Goal: Task Accomplishment & Management: Use online tool/utility

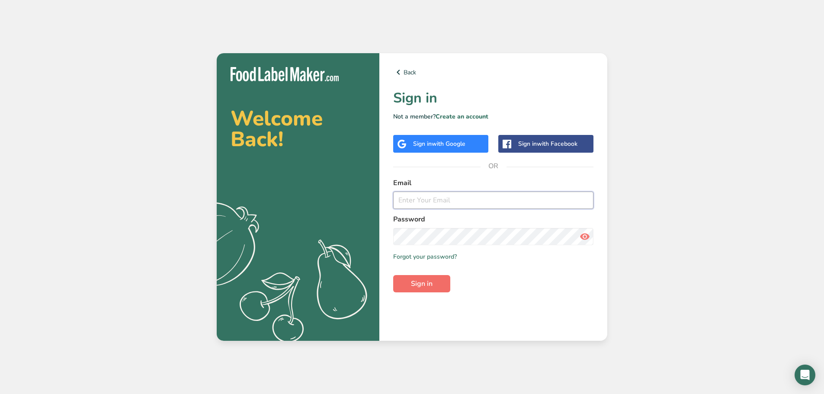
type input "quality@skidmore-sales.com"
click at [430, 278] on button "Sign in" at bounding box center [421, 283] width 57 height 17
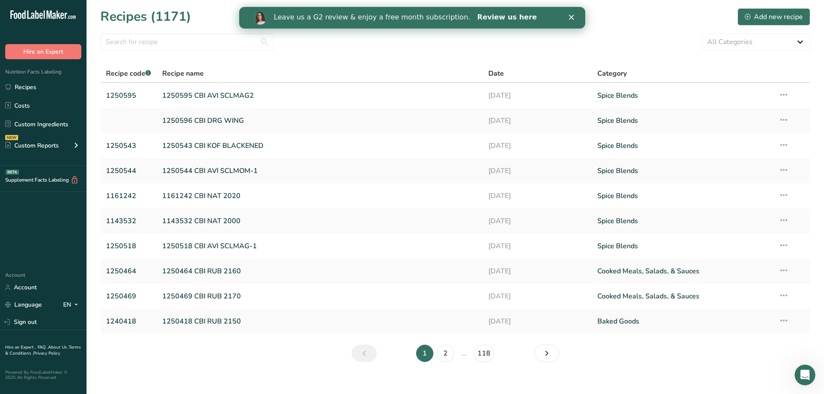
click at [484, 17] on link "Review us here" at bounding box center [507, 18] width 60 height 10
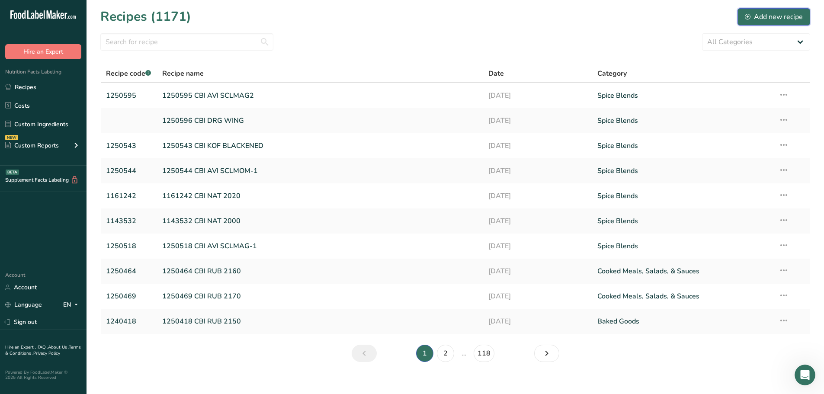
click at [750, 18] on icon at bounding box center [748, 17] width 6 height 6
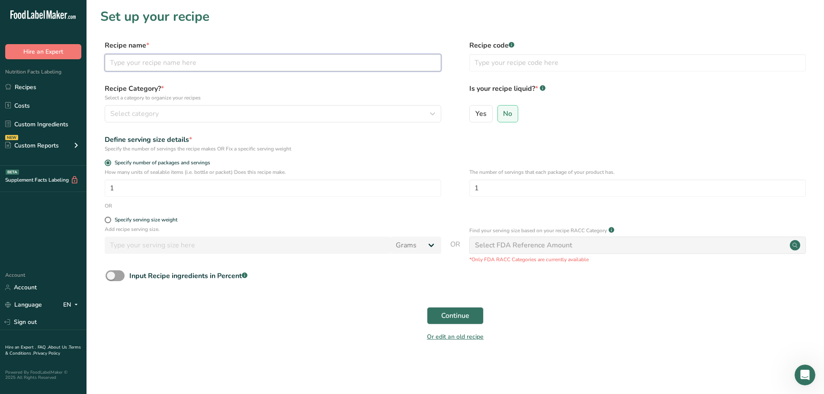
click at [174, 69] on input "text" at bounding box center [273, 62] width 337 height 17
click at [144, 59] on input "text" at bounding box center [273, 62] width 337 height 17
type input "Missing Grain - Kansas City Blend"
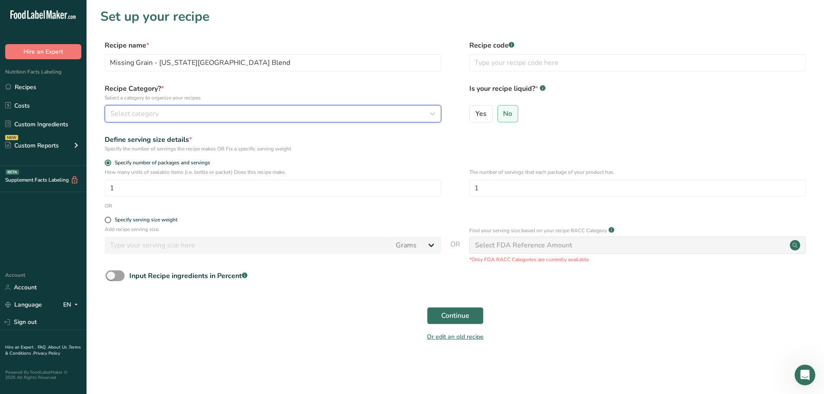
click at [396, 109] on div "Select category" at bounding box center [270, 114] width 320 height 10
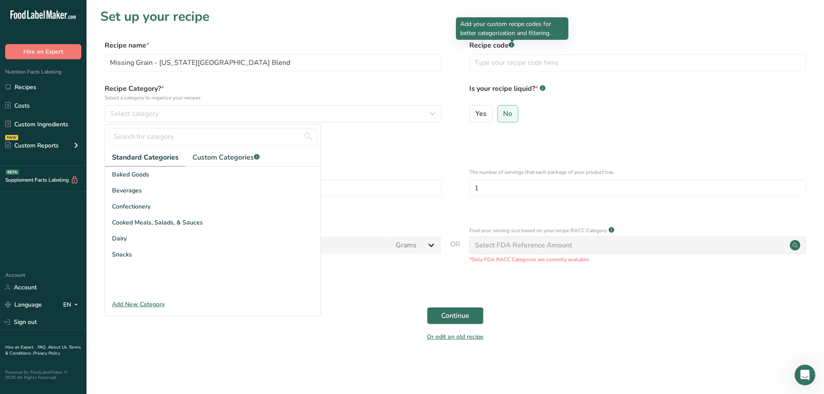
click at [514, 45] on rect at bounding box center [512, 45] width 6 height 6
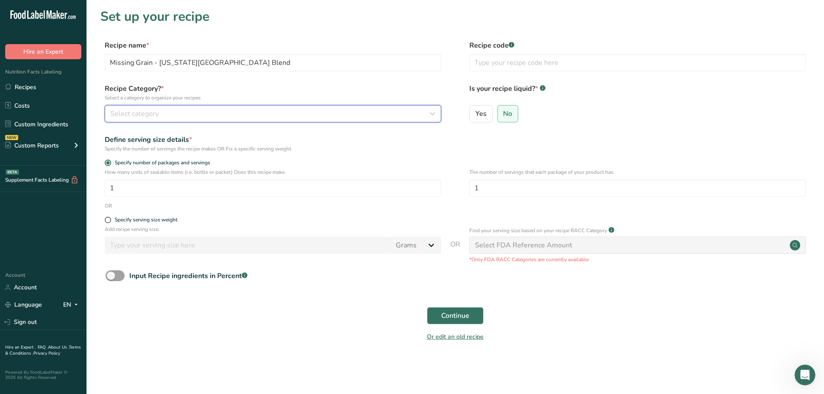
click at [279, 117] on div "Select category" at bounding box center [270, 114] width 320 height 10
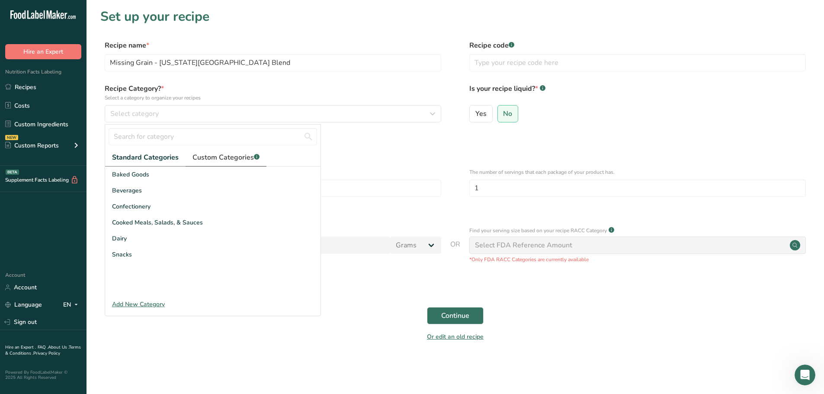
click at [214, 162] on span "Custom Categories .a-a{fill:#347362;}.b-a{fill:#fff;}" at bounding box center [226, 157] width 67 height 10
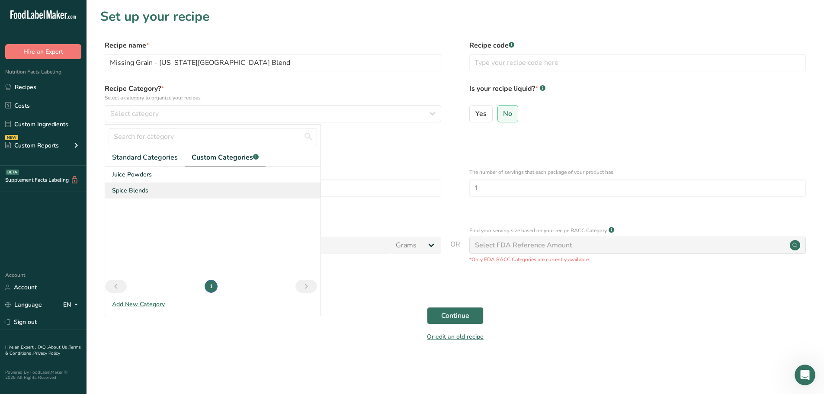
click at [137, 190] on span "Spice Blends" at bounding box center [130, 190] width 36 height 9
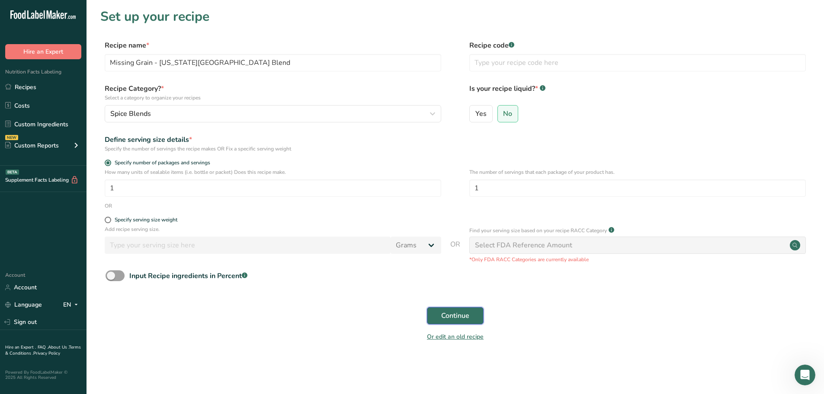
click at [470, 311] on button "Continue" at bounding box center [455, 315] width 57 height 17
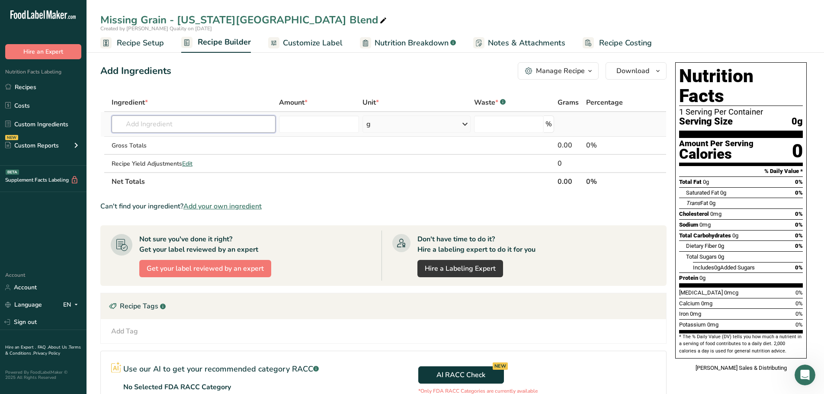
click at [195, 125] on input "text" at bounding box center [194, 124] width 164 height 17
paste input "1170285"
type input "1170285"
click at [167, 168] on div "Add your own ingredient" at bounding box center [194, 170] width 150 height 9
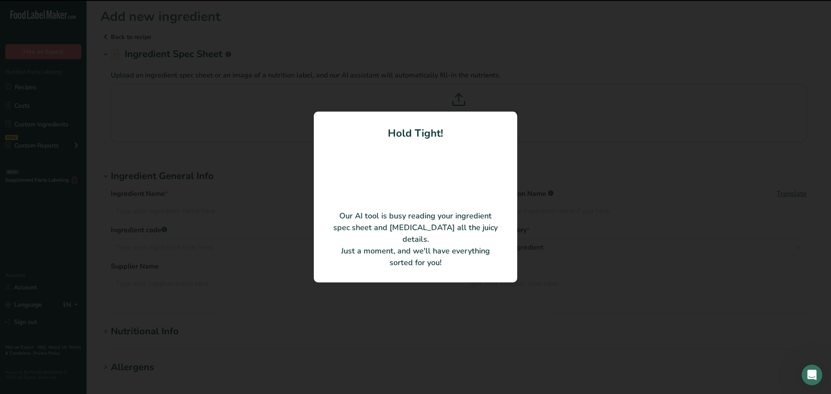
type input "Brown Rice"
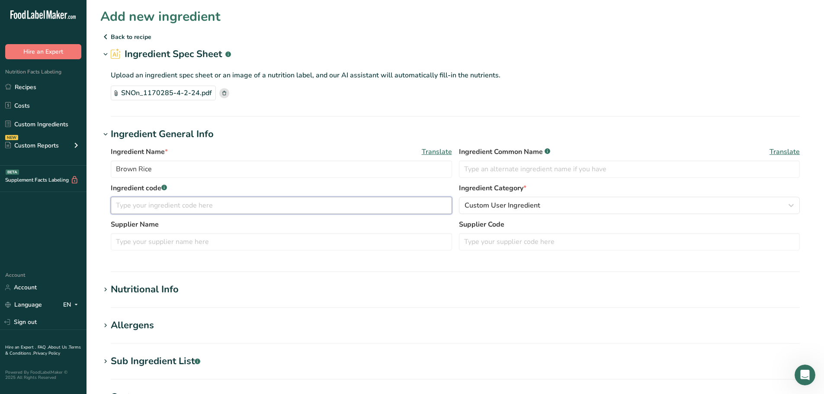
click at [244, 202] on input "text" at bounding box center [281, 205] width 341 height 17
paste input "1170285"
type input "1170285"
click at [183, 163] on input "Brown Rice" at bounding box center [281, 168] width 341 height 17
type input "Brown Rice Flour"
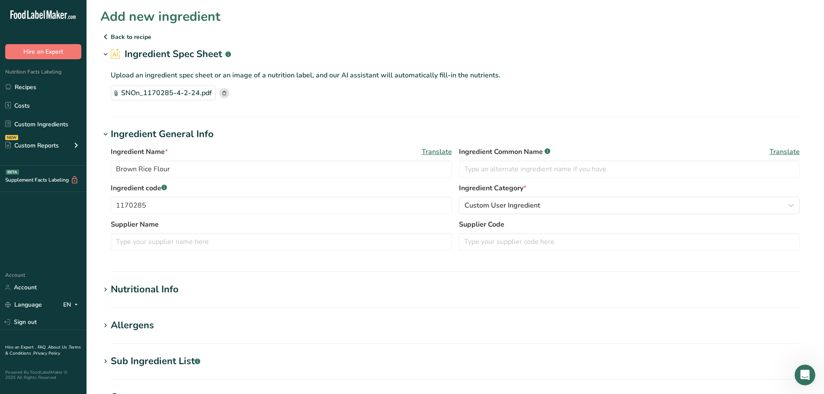
click at [334, 133] on h1 "Ingredient General Info" at bounding box center [455, 134] width 710 height 14
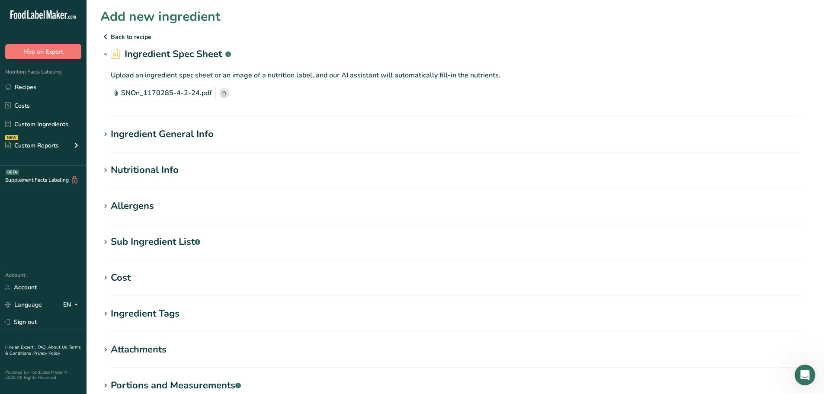
click at [145, 52] on h2 "Ingredient Spec Sheet .a-a{fill:#347362;}.b-a{fill:#fff;}" at bounding box center [171, 54] width 120 height 14
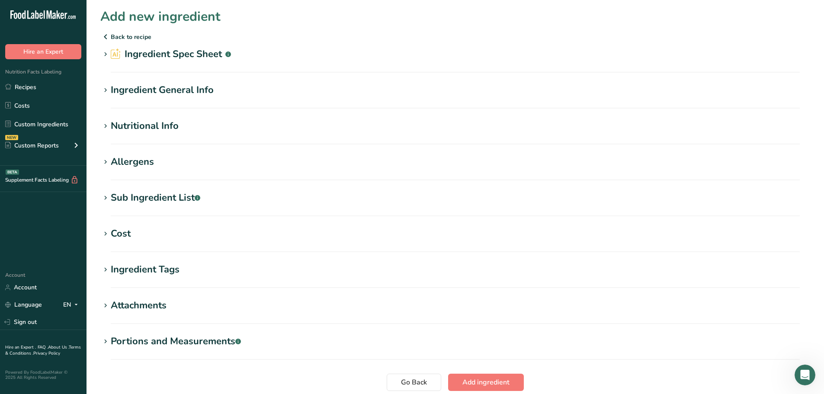
click at [163, 94] on div "Ingredient General Info" at bounding box center [162, 90] width 103 height 14
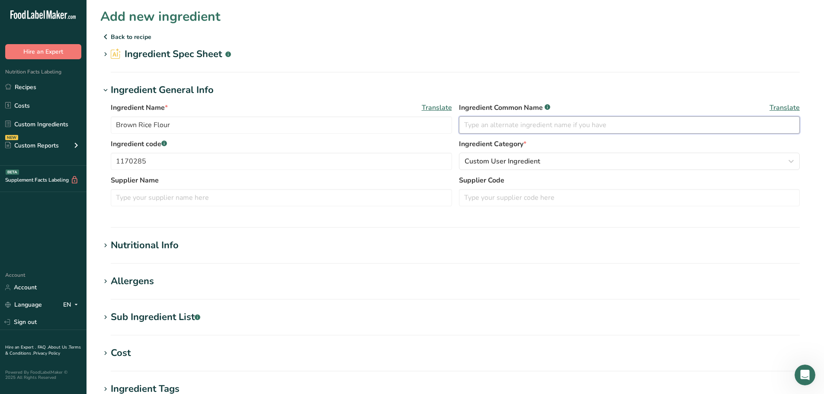
click at [530, 128] on input "text" at bounding box center [629, 124] width 341 height 17
type input "Brown Rice"
click at [500, 166] on span "Custom User Ingredient" at bounding box center [503, 161] width 76 height 10
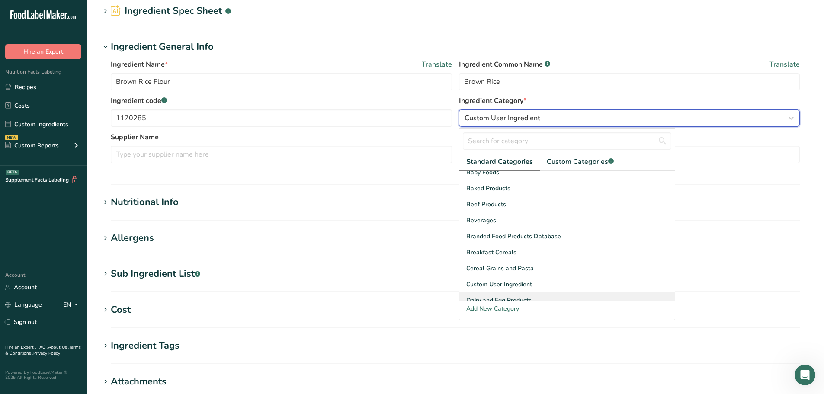
scroll to position [43, 0]
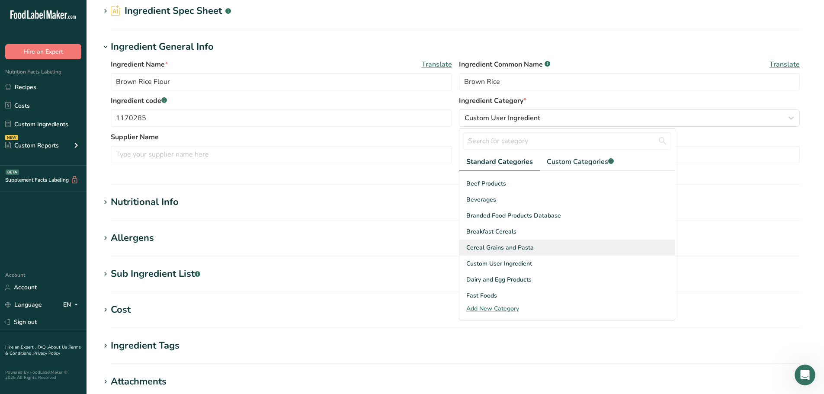
click at [530, 249] on span "Cereal Grains and Pasta" at bounding box center [499, 247] width 67 height 9
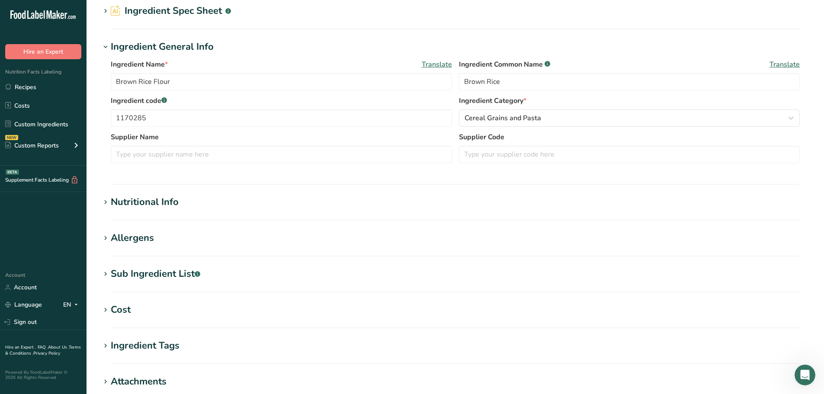
click at [137, 193] on section "Add new ingredient Back to recipe Ingredient Spec Sheet .a-a{fill:#347362;}.b-a…" at bounding box center [456, 235] width 738 height 556
click at [138, 195] on div "Nutritional Info" at bounding box center [145, 202] width 68 height 14
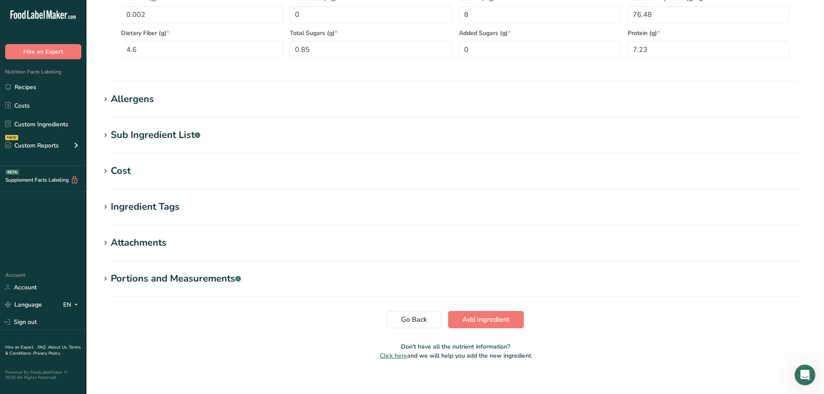
scroll to position [389, 0]
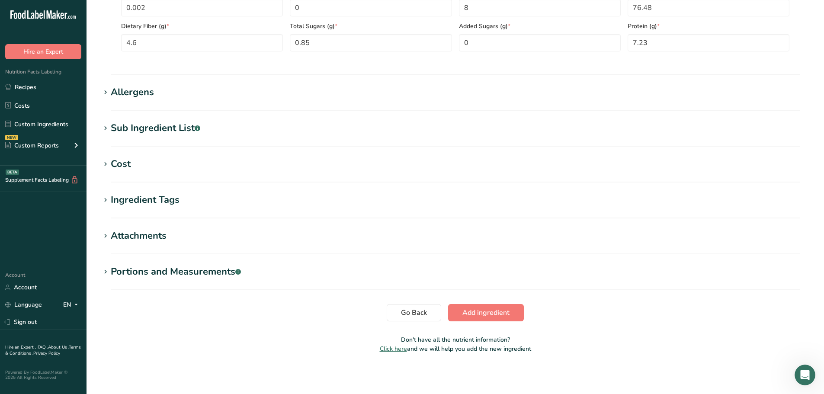
click at [145, 86] on div "Allergens" at bounding box center [132, 92] width 43 height 14
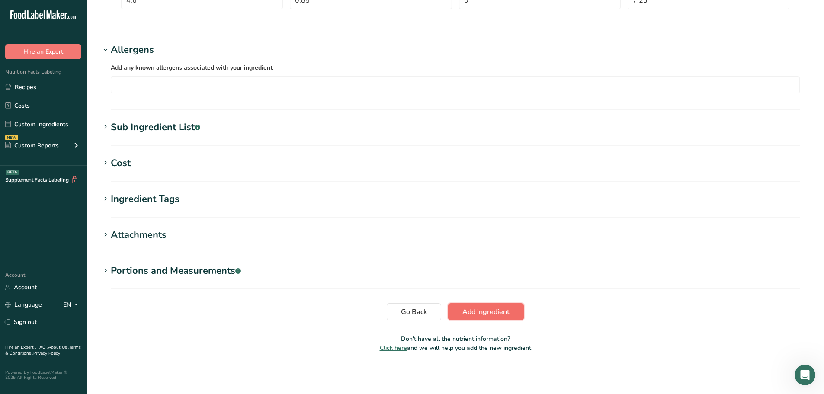
click at [485, 313] on span "Add ingredient" at bounding box center [485, 312] width 47 height 10
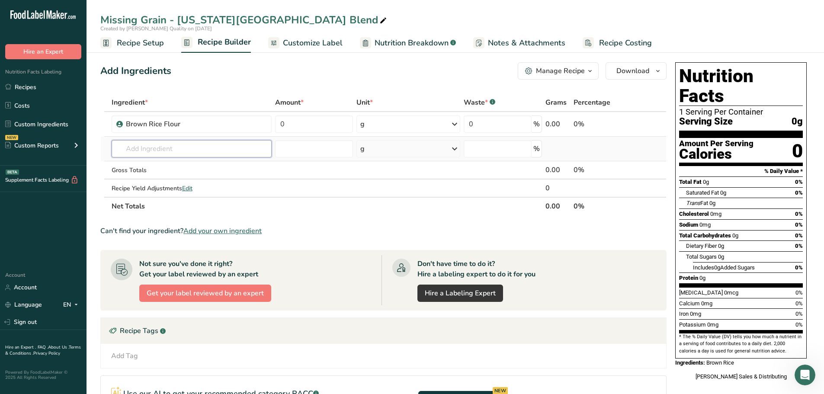
click at [198, 151] on input "text" at bounding box center [192, 148] width 160 height 17
paste input "1150248"
type input "1150248"
click at [165, 182] on div "Add your own ingredient" at bounding box center [192, 180] width 146 height 9
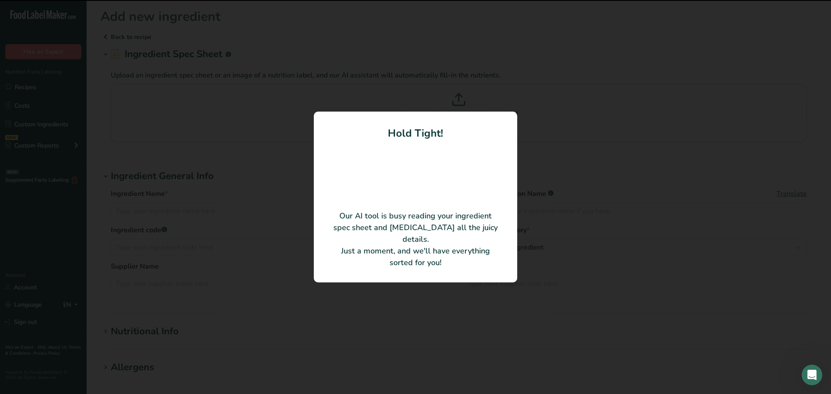
type input "Sorghum"
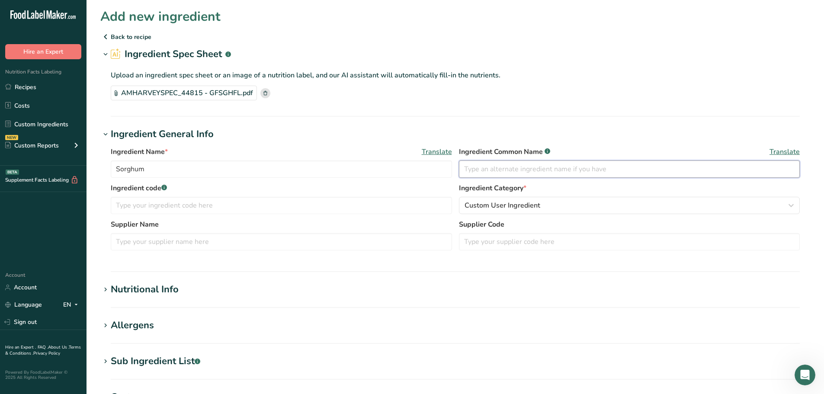
click at [535, 170] on input "text" at bounding box center [629, 168] width 341 height 17
click at [214, 206] on input "text" at bounding box center [281, 205] width 341 height 17
paste input "1150248"
type input "1150248"
click at [154, 172] on input "Sorghum" at bounding box center [281, 168] width 341 height 17
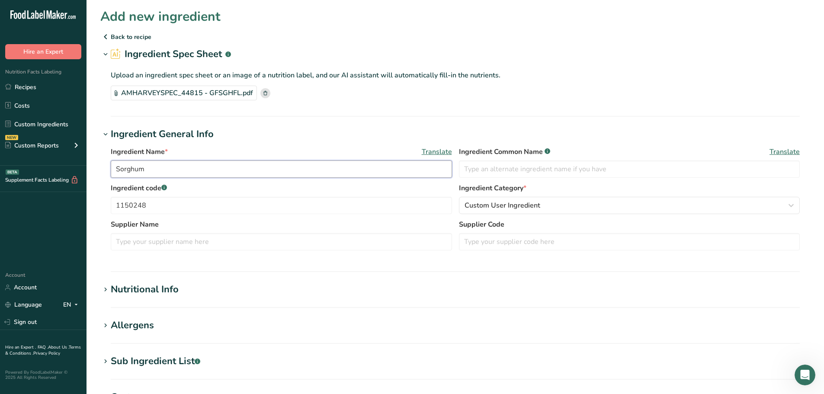
drag, startPoint x: 152, startPoint y: 170, endPoint x: 89, endPoint y: 166, distance: 62.9
click at [91, 166] on section "Add new ingredient Back to recipe Ingredient Spec Sheet .a-a{fill:#347362;}.b-a…" at bounding box center [456, 300] width 738 height 600
click at [541, 173] on input "text" at bounding box center [629, 168] width 341 height 17
paste input "Sorghum"
type input "Sorghum"
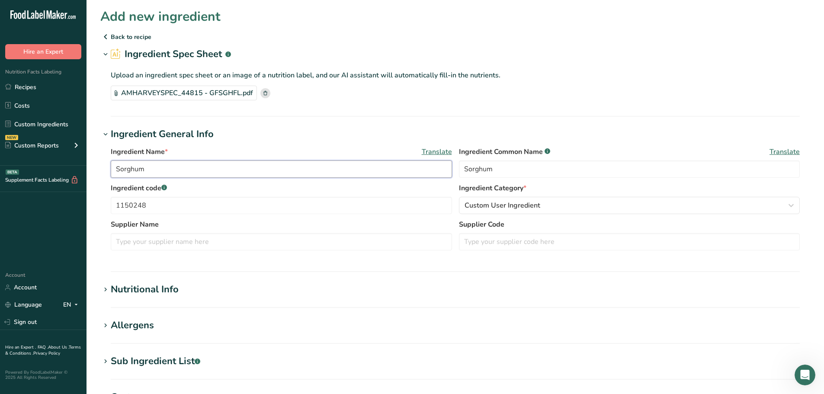
click at [177, 169] on input "Sorghum" at bounding box center [281, 168] width 341 height 17
type input "Sorghum Flour"
click at [271, 129] on h1 "Ingredient General Info" at bounding box center [455, 134] width 710 height 14
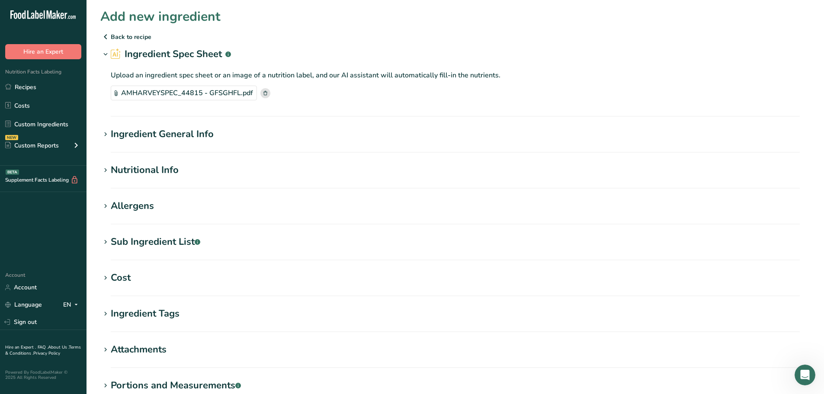
click at [234, 141] on section "Ingredient General Info Ingredient Name * Translate Sorghum Flour Ingredient Co…" at bounding box center [455, 140] width 710 height 26
click at [222, 140] on h1 "Ingredient General Info" at bounding box center [455, 134] width 710 height 14
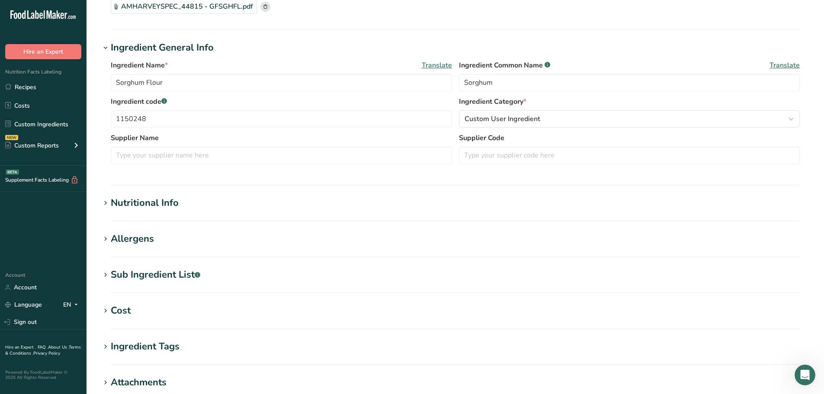
click at [200, 200] on h1 "Nutritional Info" at bounding box center [455, 203] width 710 height 14
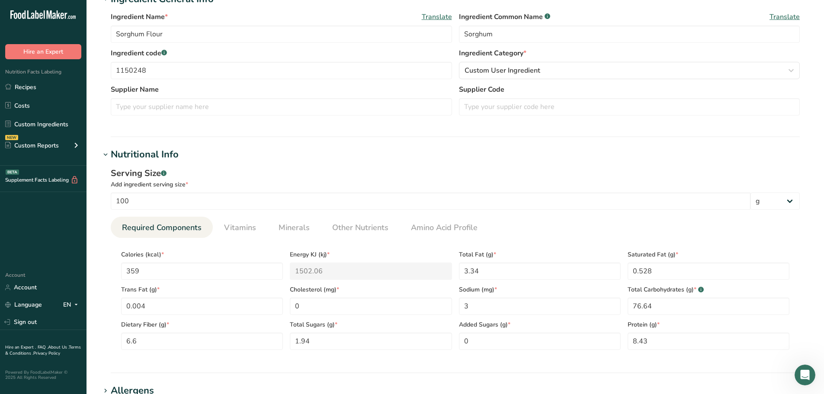
scroll to position [216, 0]
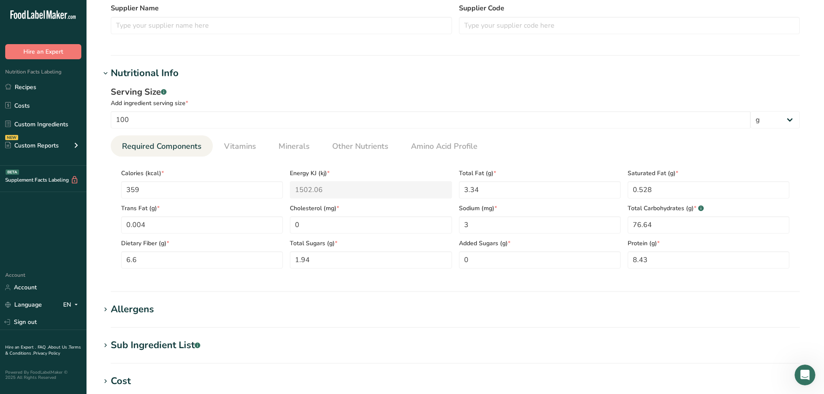
click at [123, 308] on div "Allergens" at bounding box center [132, 309] width 43 height 14
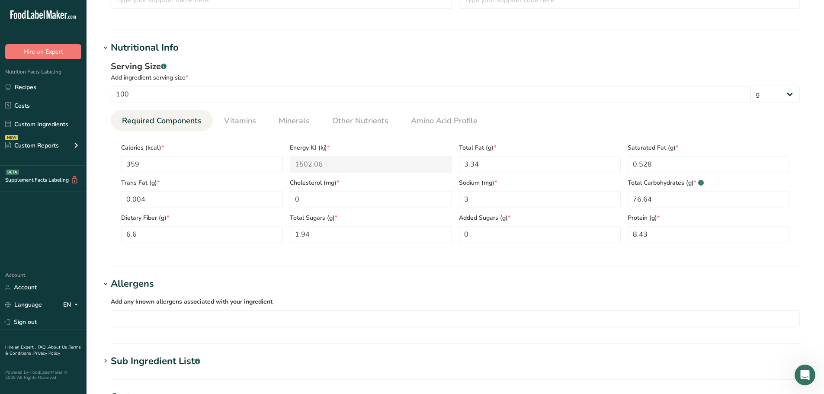
scroll to position [0, 0]
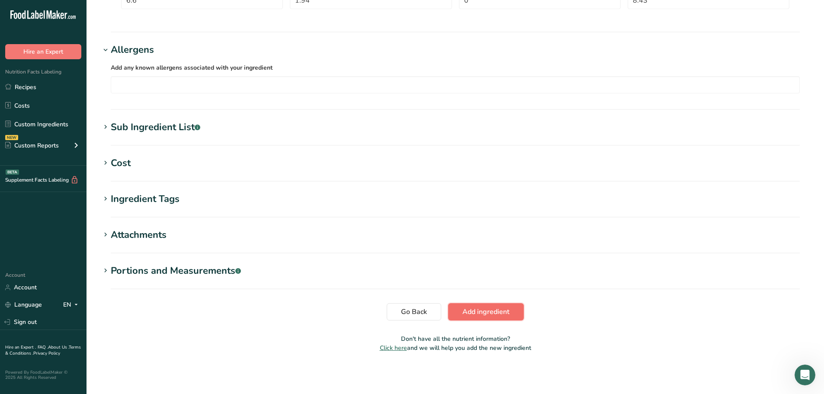
click at [479, 310] on span "Add ingredient" at bounding box center [485, 312] width 47 height 10
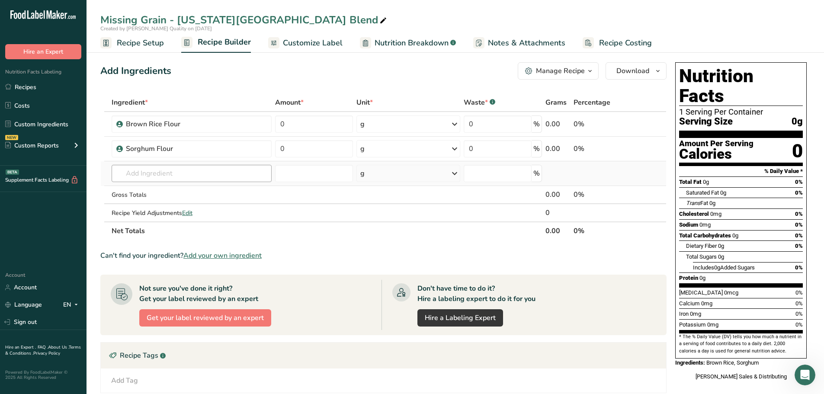
click at [177, 158] on td "Sorghum Flour" at bounding box center [192, 149] width 164 height 25
click at [175, 169] on input "text" at bounding box center [192, 173] width 160 height 17
paste input "1150804"
type input "1150804"
click at [149, 203] on div "Add your own ingredient" at bounding box center [192, 205] width 146 height 9
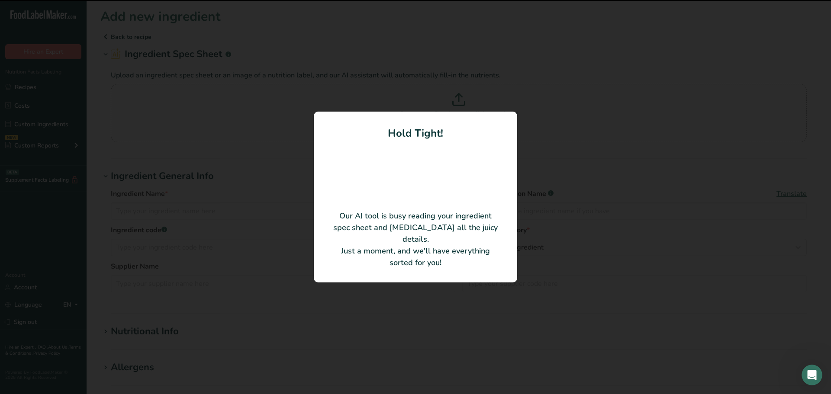
type input "Hulled Millet"
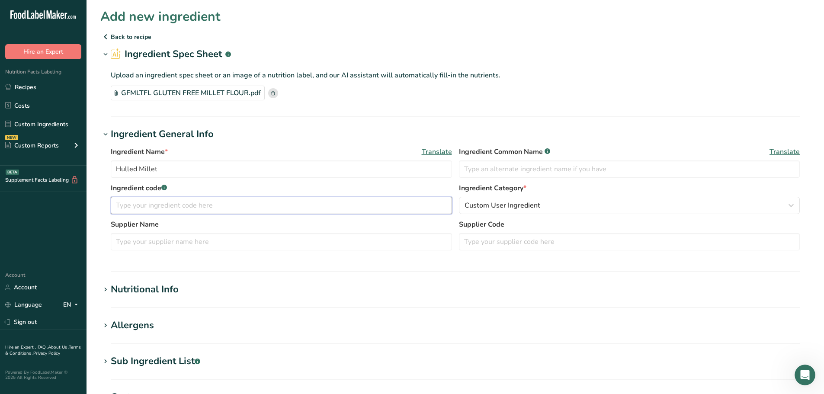
click at [220, 201] on input "text" at bounding box center [281, 205] width 341 height 17
paste input "1150804"
type input "1150804"
click at [491, 170] on input "text" at bounding box center [629, 168] width 341 height 17
type input "Hulled Millet"
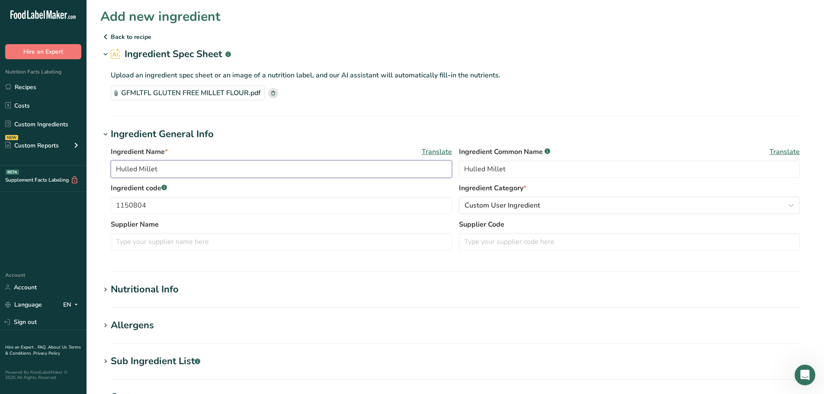
click at [176, 165] on input "Hulled Millet" at bounding box center [281, 168] width 341 height 17
type input "Hulled Millet Flour"
click at [210, 297] on section "Nutritional Info Serving Size .a-a{fill:#347362;}.b-a{fill:#fff;} Add ingredien…" at bounding box center [455, 295] width 710 height 26
click at [201, 293] on h1 "Nutritional Info" at bounding box center [455, 289] width 710 height 14
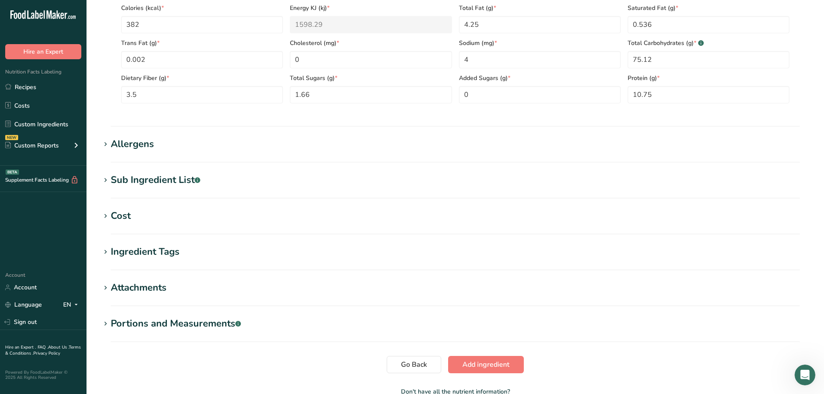
scroll to position [389, 0]
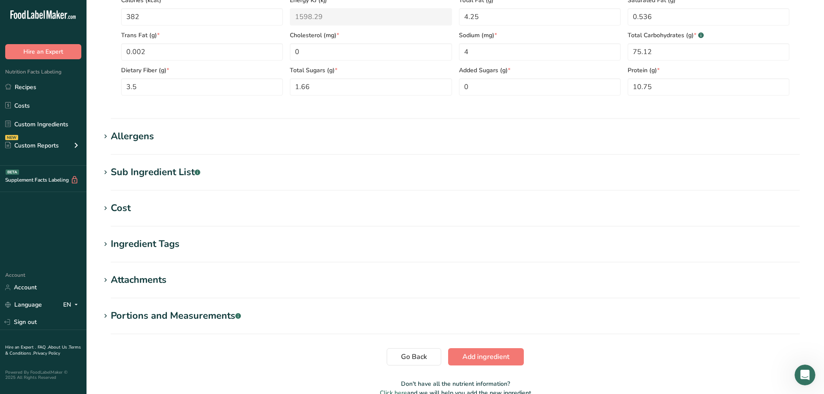
click at [131, 136] on div "Allergens" at bounding box center [132, 136] width 43 height 14
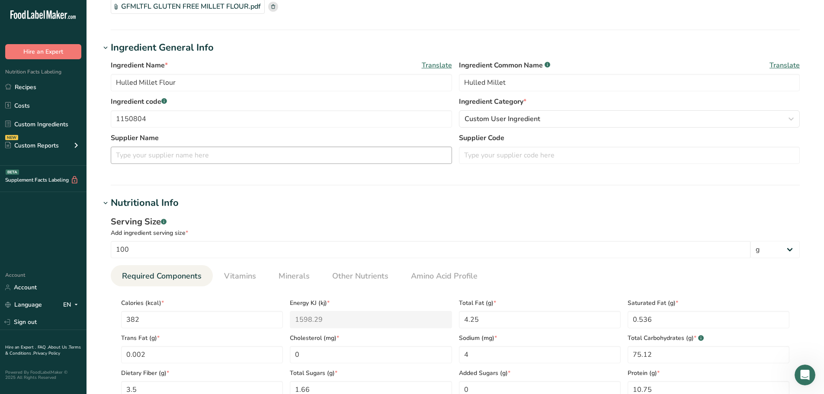
scroll to position [0, 0]
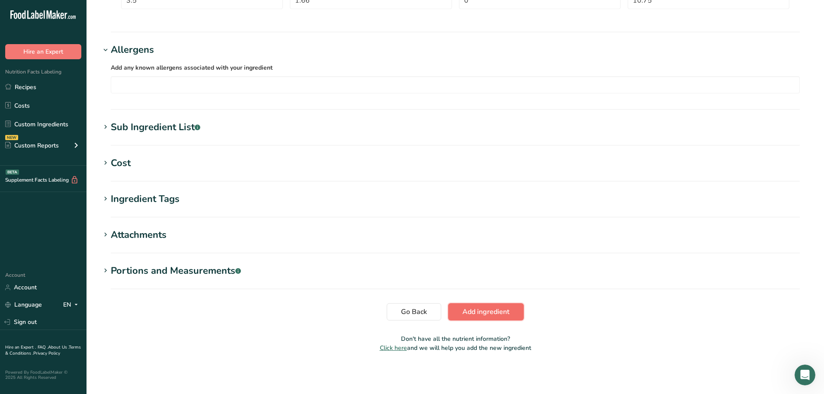
click at [485, 315] on span "Add ingredient" at bounding box center [485, 312] width 47 height 10
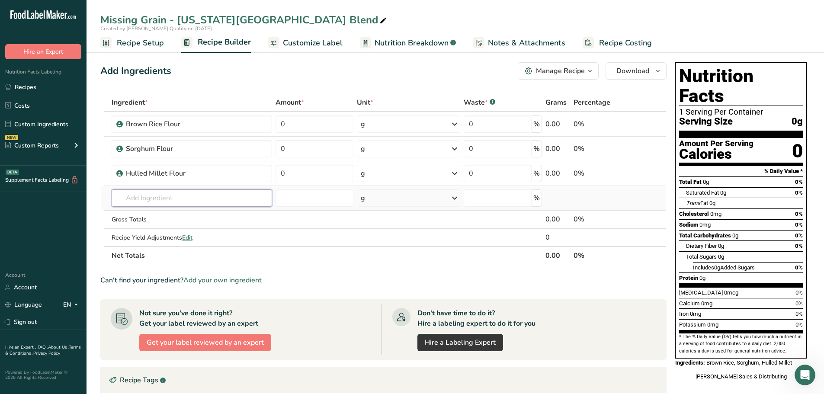
click at [234, 197] on input "text" at bounding box center [192, 197] width 160 height 17
click at [238, 197] on input "text" at bounding box center [192, 197] width 160 height 17
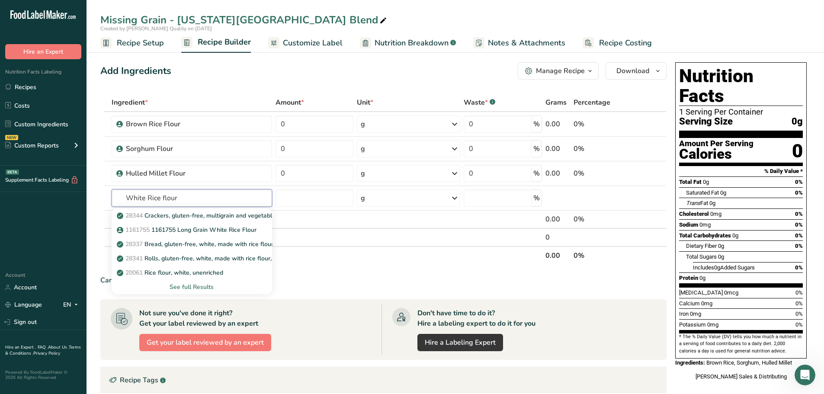
scroll to position [130, 0]
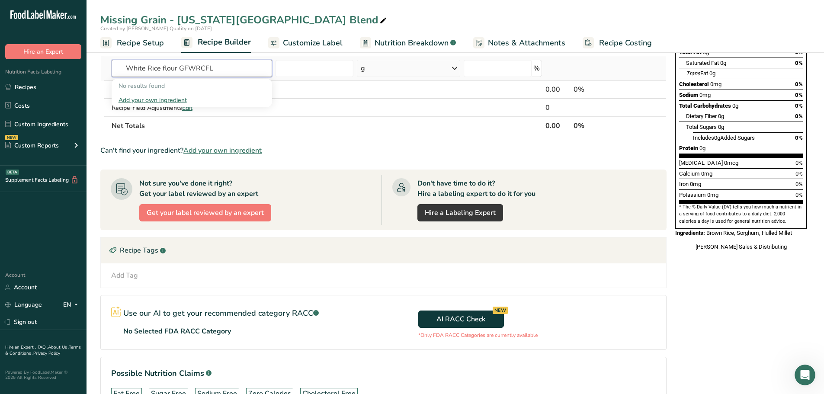
type input "White Rice flour GFWRCFL"
click at [157, 103] on div "Add your own ingredient" at bounding box center [192, 100] width 147 height 9
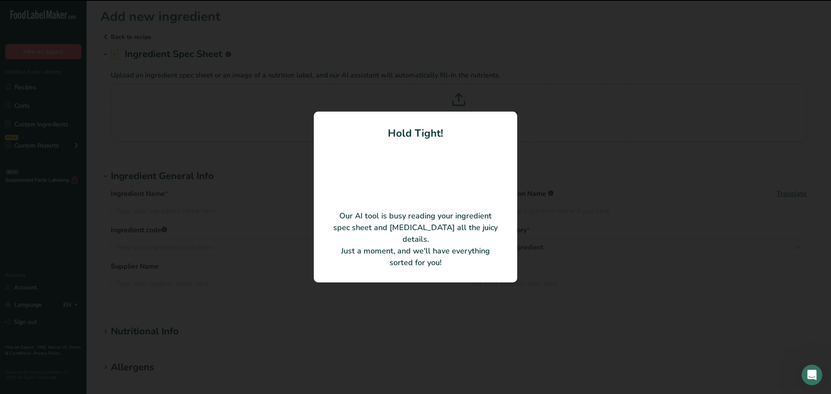
type input "White Rice"
type input "Ardent [PERSON_NAME]"
type input "GFWRCFL"
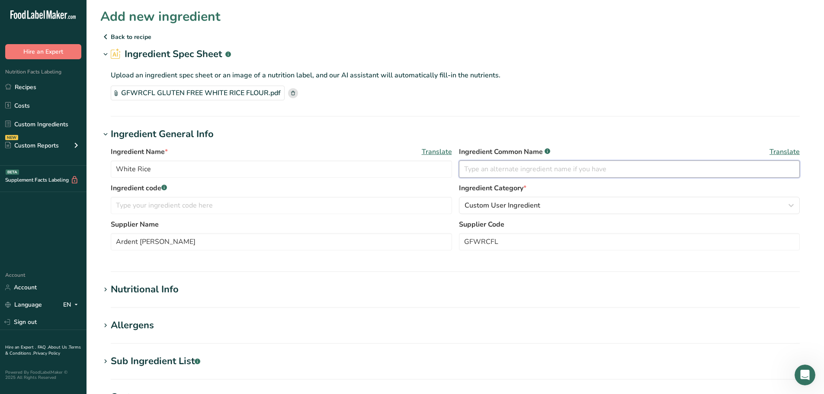
click at [470, 165] on input "text" at bounding box center [629, 168] width 341 height 17
type input "W"
type input "h"
type input "White Rice"
click at [232, 207] on input "text" at bounding box center [281, 205] width 341 height 17
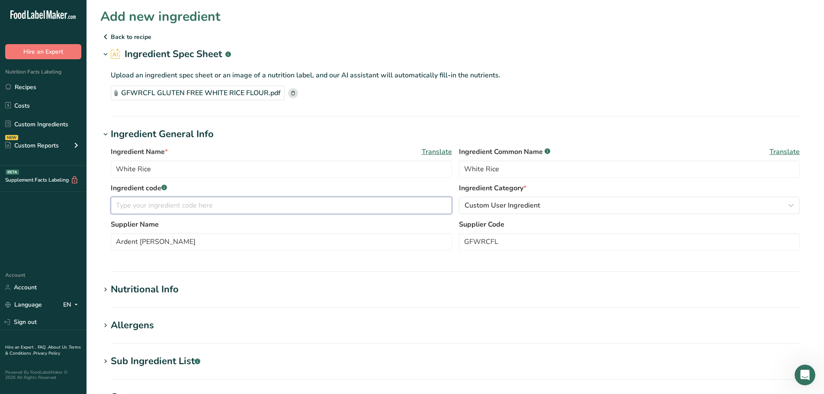
paste input "Ardent Mills Gluten Free White Rice"
type input "Ardent [PERSON_NAME] Gluten Free White Rice GFWRCFL (need updated Sage number)"
click at [415, 266] on section "Ingredient General Info Ingredient Name * Translate White Rice Ingredient Commo…" at bounding box center [455, 199] width 710 height 145
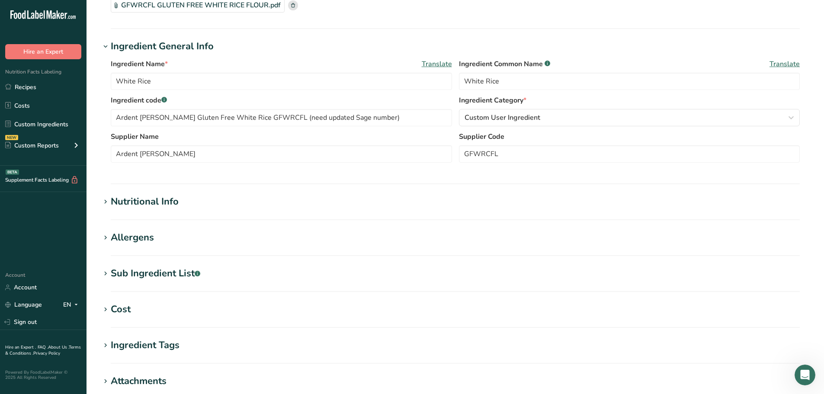
scroll to position [130, 0]
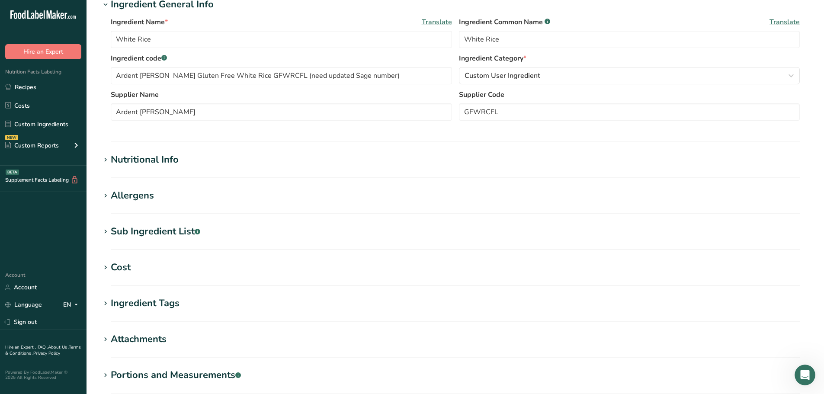
click at [155, 160] on div "Nutritional Info" at bounding box center [145, 160] width 68 height 14
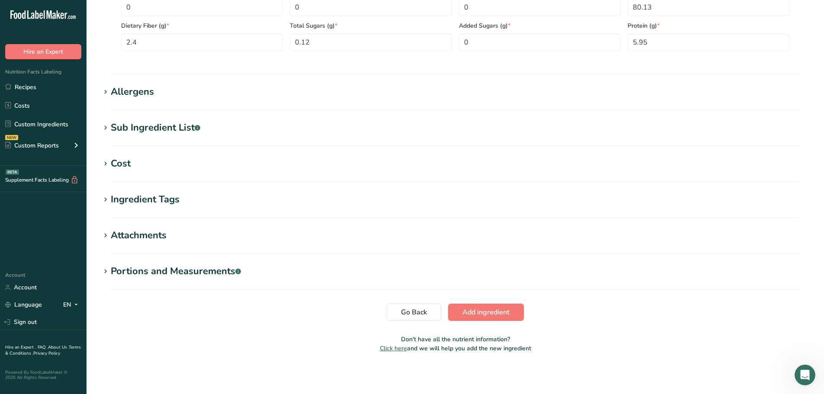
scroll to position [434, 0]
click at [131, 92] on div "Allergens" at bounding box center [132, 91] width 43 height 14
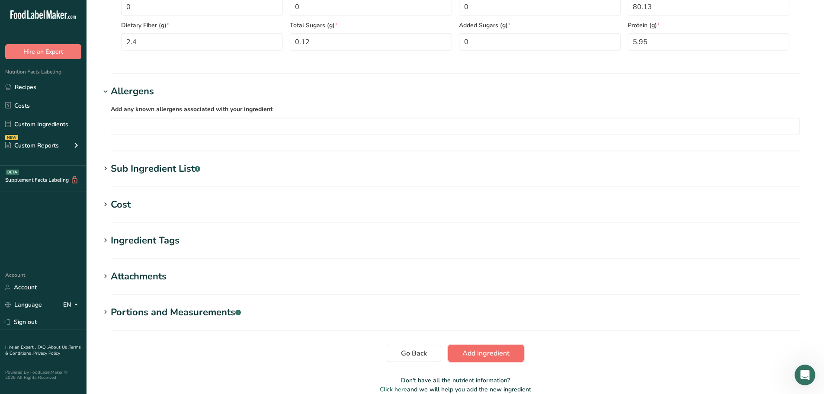
click at [498, 349] on span "Add ingredient" at bounding box center [485, 353] width 47 height 10
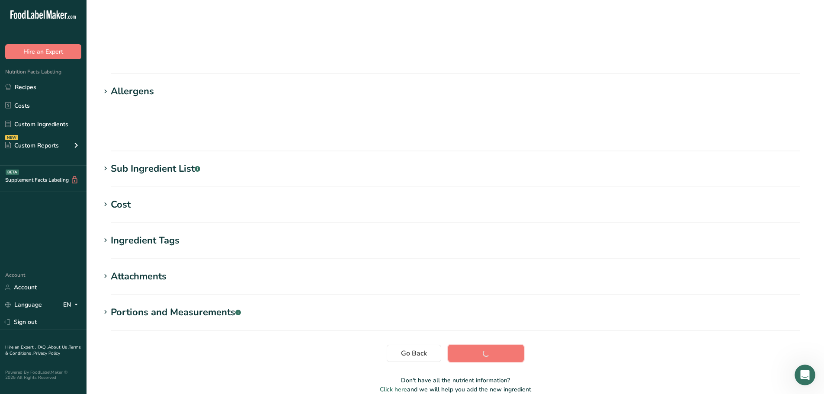
scroll to position [71, 0]
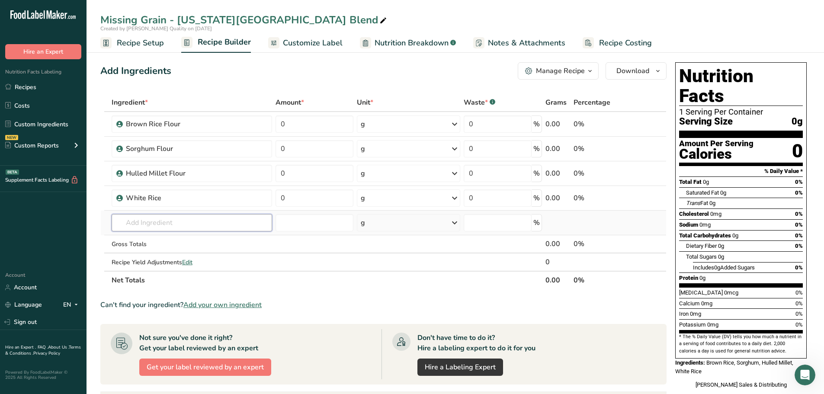
click at [213, 223] on input "text" at bounding box center [192, 222] width 160 height 17
paste input "1142076"
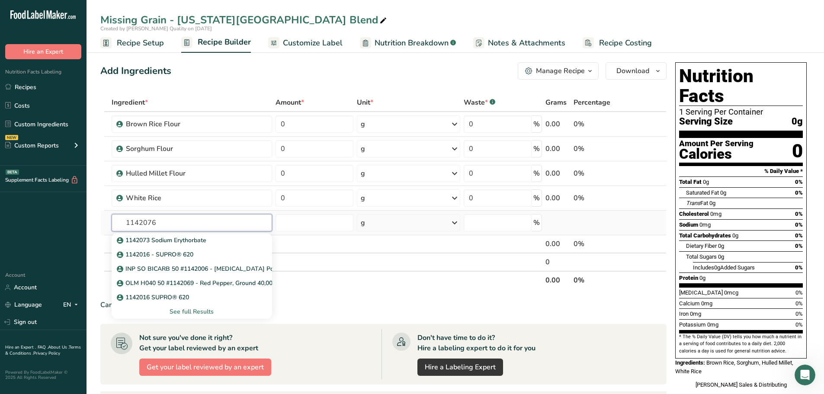
type input "1142076"
click at [196, 309] on div "See full Results" at bounding box center [192, 311] width 147 height 9
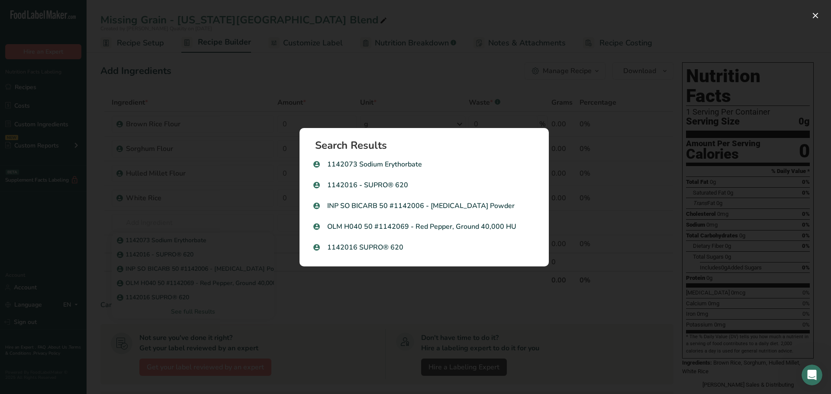
click at [323, 281] on div "Search results modal" at bounding box center [415, 197] width 831 height 394
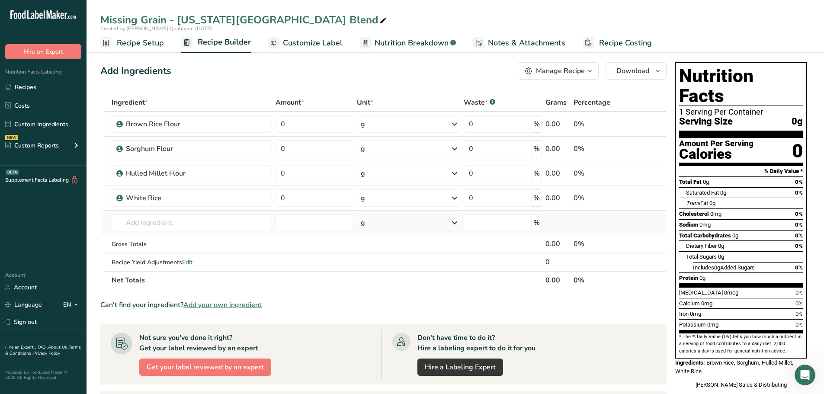
click at [165, 214] on td "1142073 Sodium Erythorbate 1142016 - SUPRO® 620 INP SO BICARB 50 #1142006 - Sod…" at bounding box center [192, 223] width 164 height 25
click at [166, 221] on input "text" at bounding box center [192, 222] width 160 height 17
paste input "1142076"
type input "1142076 potato"
click at [161, 254] on div "Add your own ingredient" at bounding box center [192, 254] width 147 height 9
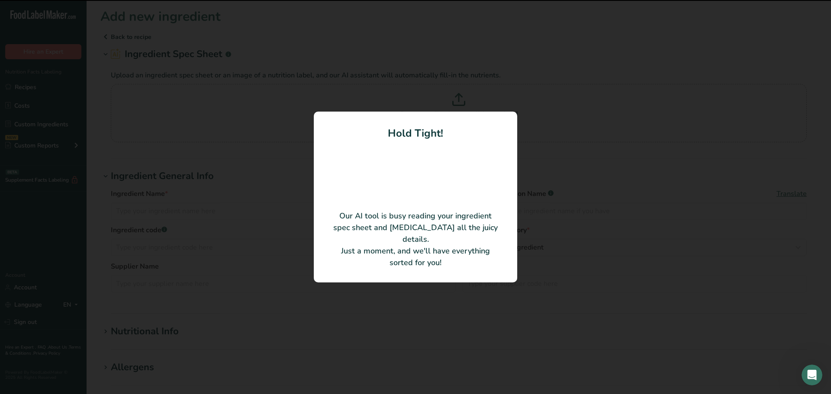
type input "Potato starch"
type input "Meelunie America, Inc."
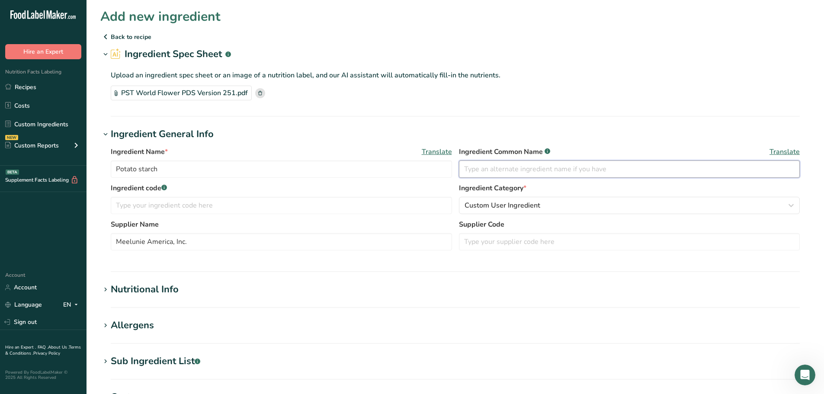
click at [484, 164] on input "text" at bounding box center [629, 168] width 341 height 17
type input "Potato starch"
click at [319, 210] on input "text" at bounding box center [281, 205] width 341 height 17
paste input "1142076"
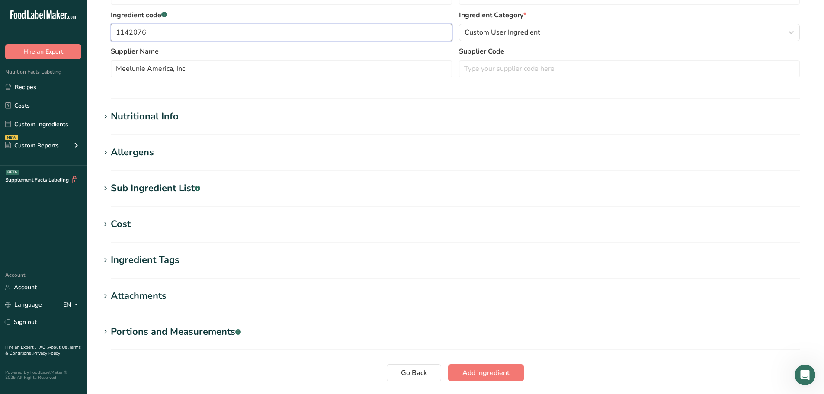
type input "1142076"
click at [184, 125] on section "Nutritional Info Serving Size .a-a{fill:#347362;}.b-a{fill:#fff;} Add ingredien…" at bounding box center [455, 122] width 710 height 26
click at [180, 116] on h1 "Nutritional Info" at bounding box center [455, 116] width 710 height 14
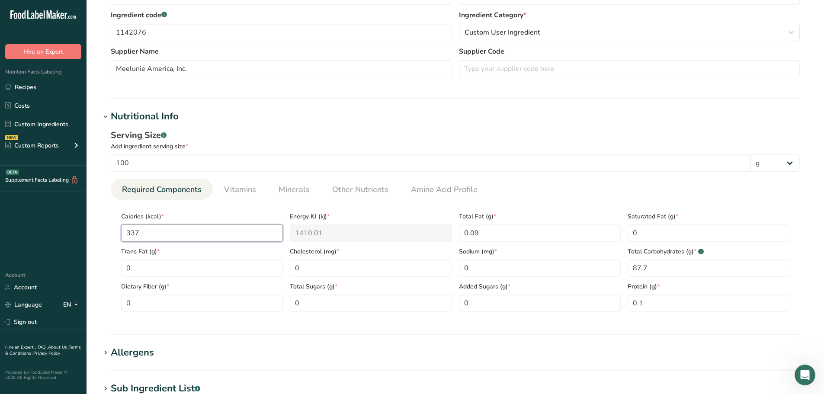
click at [176, 228] on input "337" at bounding box center [202, 233] width 162 height 17
drag, startPoint x: 155, startPoint y: 231, endPoint x: 88, endPoint y: 228, distance: 67.1
click at [88, 228] on section "Add new ingredient Back to recipe Ingredient Spec Sheet .a-a{fill:#347362;}.b-a…" at bounding box center [456, 227] width 738 height 801
type input "3"
type KJ "12.6"
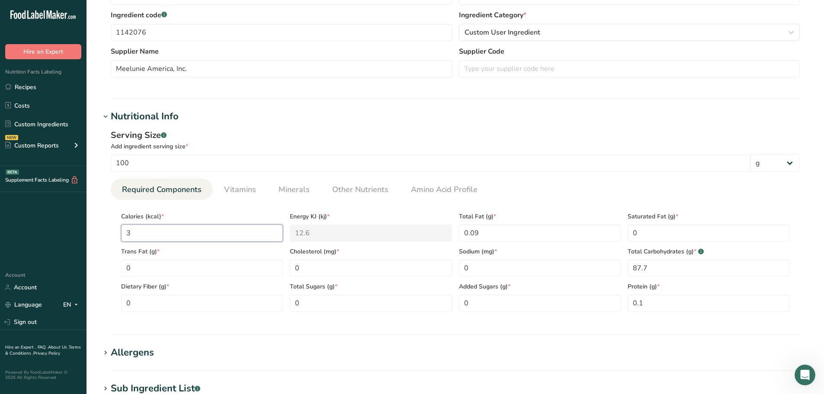
type input "32"
type KJ "133.9"
type input "320"
type KJ "1338.9"
type input "320"
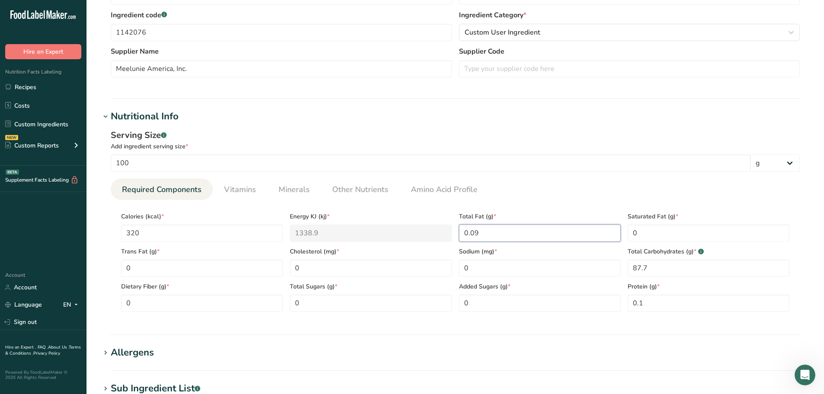
click at [421, 228] on div "Calories (kcal) * 320 Energy KJ (kj) * 1338.9 Total Fat (g) * 0.09 Saturated Fa…" at bounding box center [455, 259] width 675 height 105
type Fat "0.1"
click at [489, 269] on input "0" at bounding box center [540, 268] width 162 height 17
drag, startPoint x: 473, startPoint y: 268, endPoint x: 439, endPoint y: 266, distance: 33.8
click at [439, 266] on div "Calories (kcal) * 320 Energy KJ (kj) * 1338.9 Total Fat (g) * 0.1 Saturated Fat…" at bounding box center [455, 259] width 675 height 105
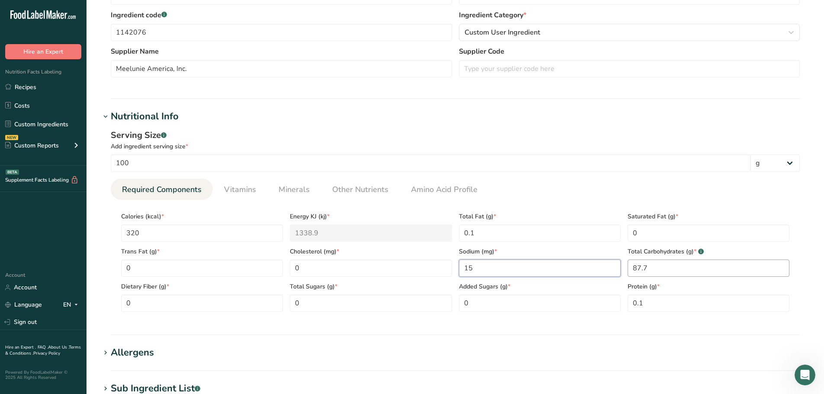
type input "15"
drag, startPoint x: 667, startPoint y: 266, endPoint x: 576, endPoint y: 261, distance: 91.0
click at [577, 262] on div "Calories (kcal) * 320 Energy KJ (kj) * 1338.9 Total Fat (g) * 0.1 Saturated Fat…" at bounding box center [455, 259] width 675 height 105
type Carbohydrates "80"
click at [164, 307] on Fiber "0" at bounding box center [202, 303] width 162 height 17
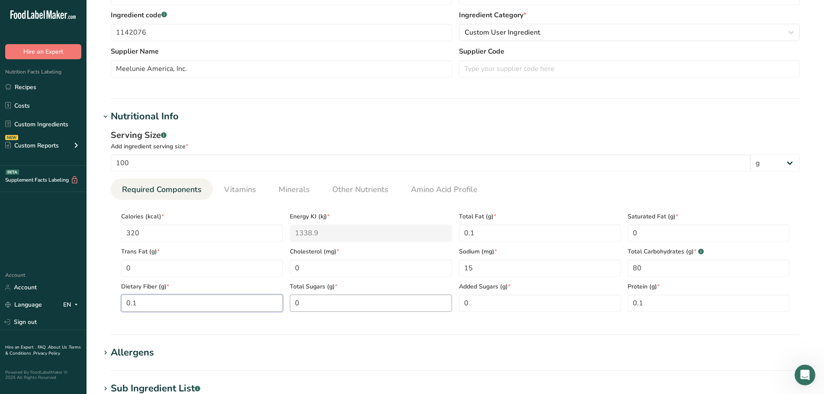
type Fiber "0.1"
click at [342, 303] on Sugars "0" at bounding box center [371, 303] width 162 height 17
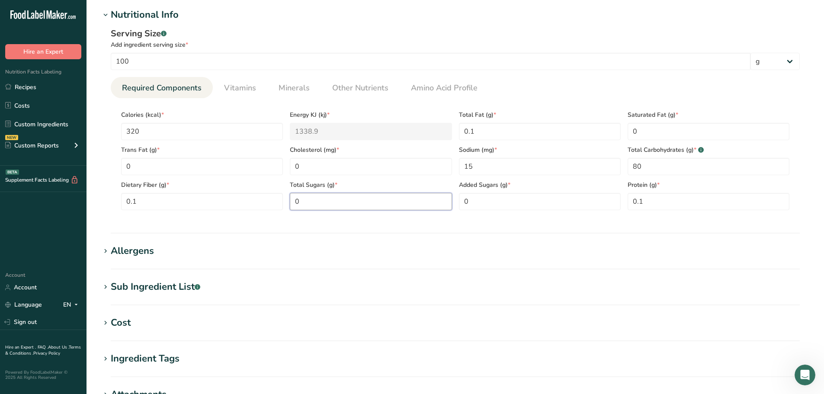
scroll to position [260, 0]
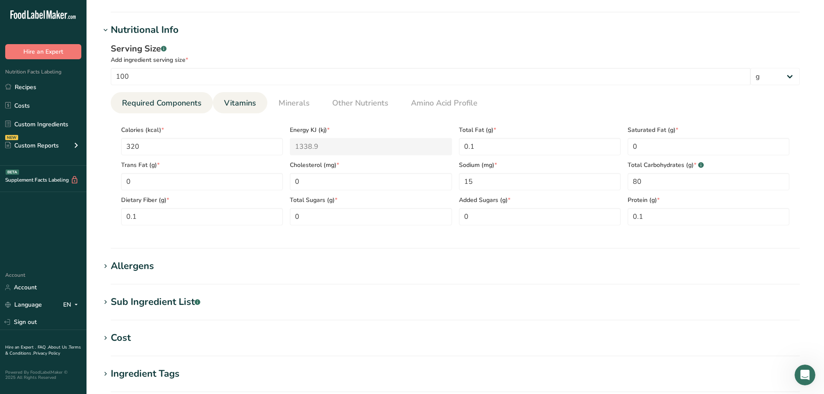
click at [235, 94] on link "Vitamins" at bounding box center [240, 103] width 39 height 22
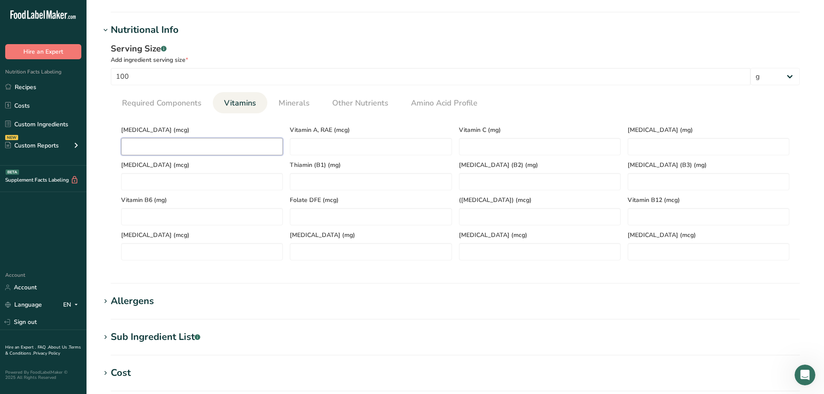
click at [195, 149] on D "number" at bounding box center [202, 146] width 162 height 17
type D "0"
click at [298, 102] on span "Minerals" at bounding box center [294, 103] width 31 height 12
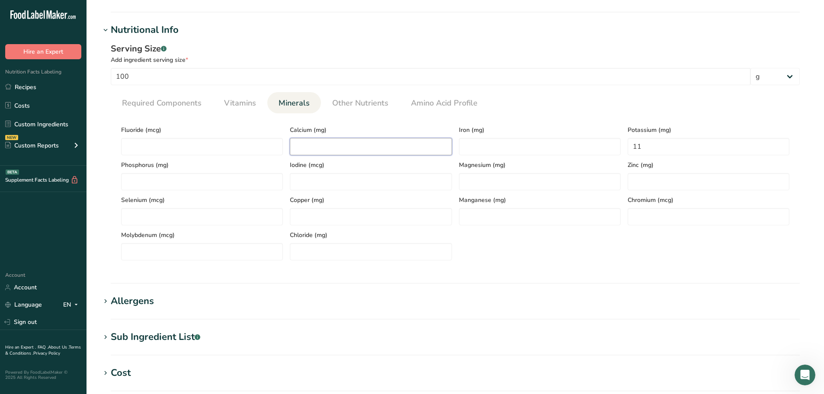
click at [321, 149] on input "number" at bounding box center [371, 146] width 162 height 17
type input "30"
click at [498, 151] on input "number" at bounding box center [540, 146] width 162 height 17
type input "0.5"
drag, startPoint x: 649, startPoint y: 145, endPoint x: 589, endPoint y: 144, distance: 60.1
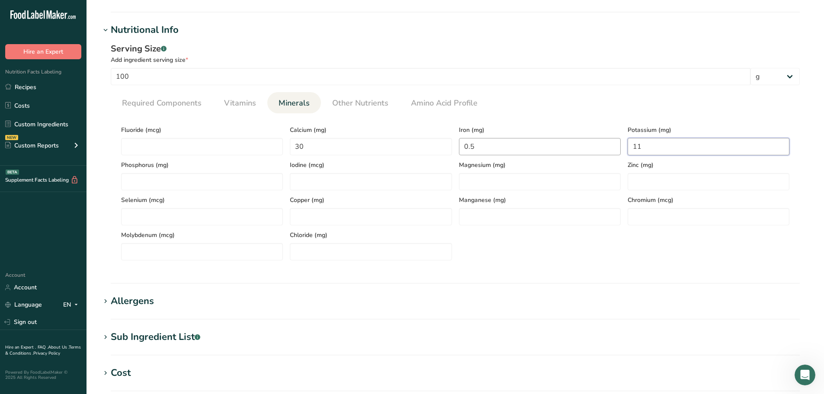
click at [589, 144] on div "Fluoride (mcg) Calcium (mg) 30 Iron (mg) 0.5 Potassium (mg) 11 Phosphorus (mg) …" at bounding box center [455, 190] width 675 height 140
type input "60"
click at [499, 106] on ul "Required Components Vitamins Minerals Other Nutrients Amino Acid Profile" at bounding box center [455, 102] width 689 height 21
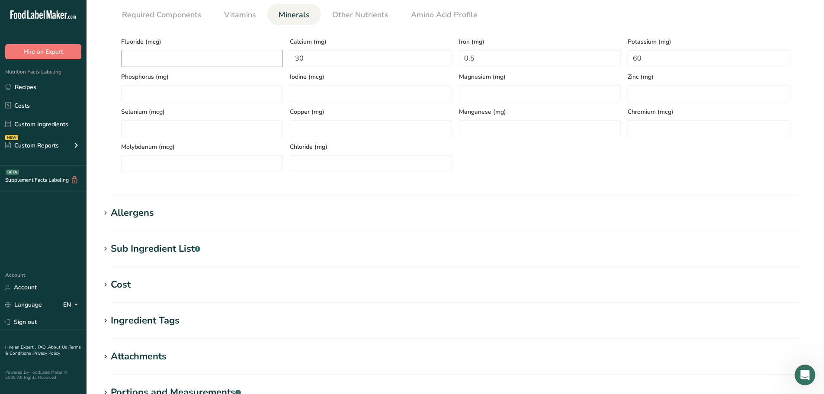
scroll to position [433, 0]
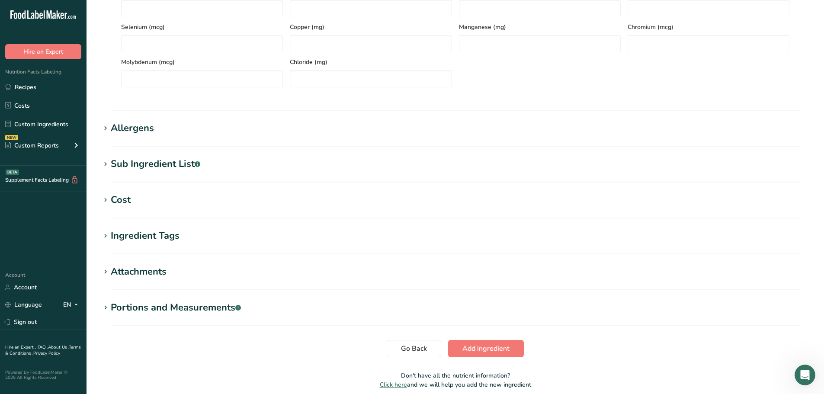
click at [173, 122] on h1 "Allergens" at bounding box center [455, 128] width 710 height 14
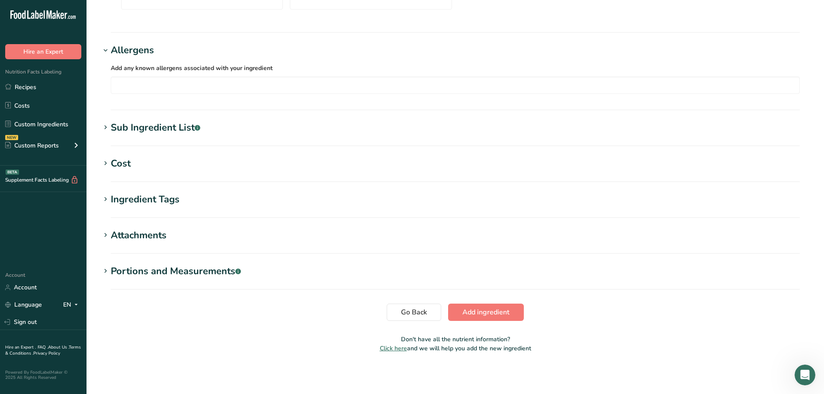
scroll to position [511, 0]
click at [485, 310] on span "Add ingredient" at bounding box center [485, 312] width 47 height 10
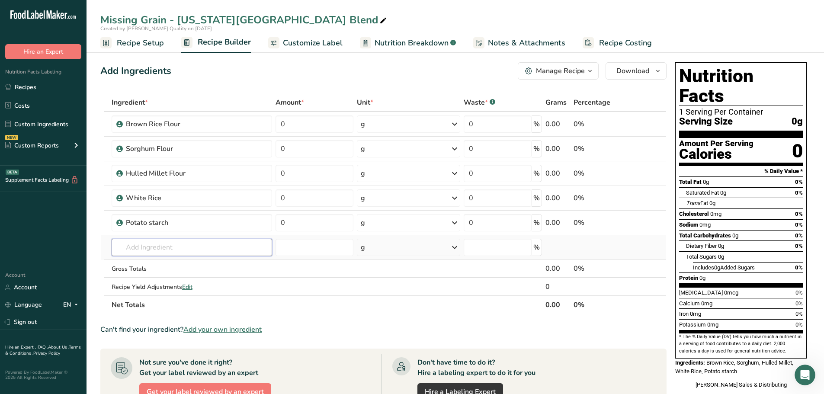
click at [164, 245] on input "text" at bounding box center [192, 247] width 160 height 17
paste input "1161544"
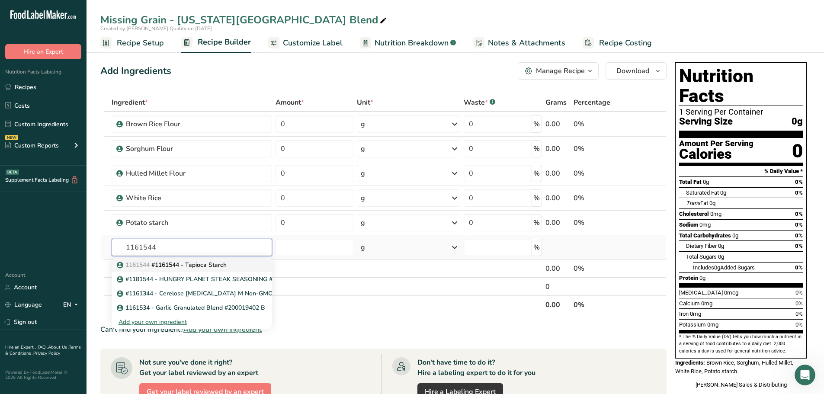
type input "1161544"
click at [157, 267] on p "1161544 #1161544 - Tapioca Starch" at bounding box center [173, 264] width 108 height 9
type input "#1161544 - Tapioca Starch"
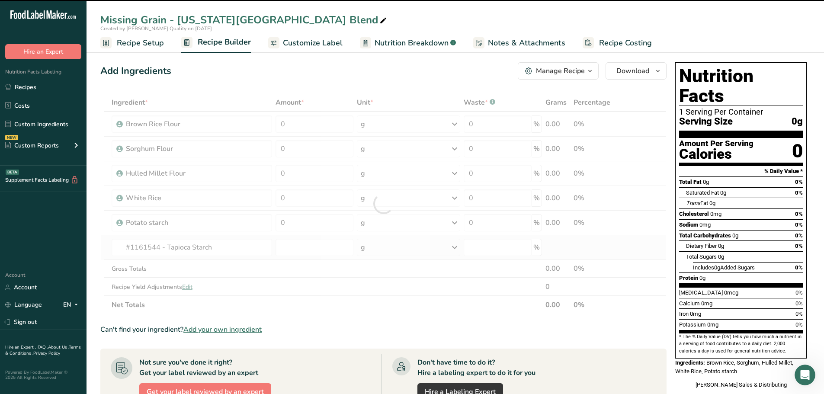
type input "0"
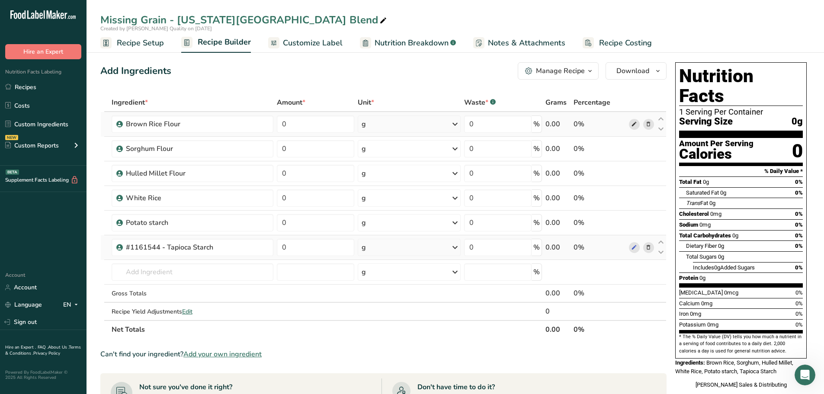
click at [635, 125] on icon at bounding box center [634, 124] width 6 height 9
click at [635, 151] on icon at bounding box center [634, 148] width 6 height 9
click at [636, 176] on icon at bounding box center [634, 173] width 6 height 9
click at [634, 221] on icon at bounding box center [634, 222] width 6 height 9
click at [629, 196] on span at bounding box center [634, 198] width 10 height 10
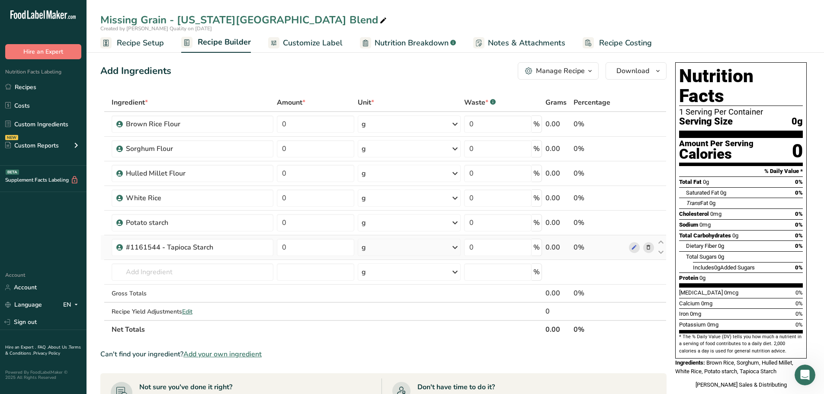
click at [300, 41] on span "Customize Label" at bounding box center [313, 43] width 60 height 12
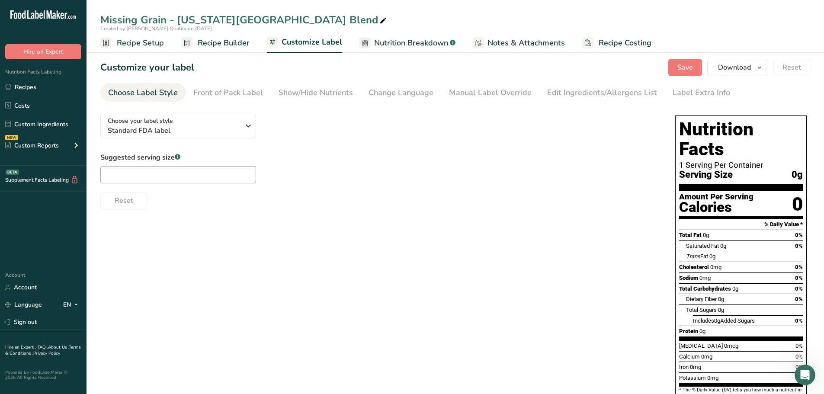
click at [210, 43] on span "Recipe Builder" at bounding box center [224, 43] width 52 height 12
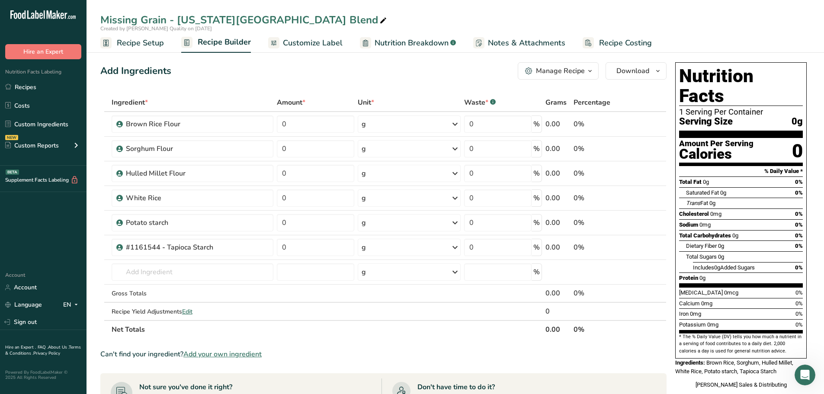
click at [142, 41] on span "Recipe Setup" at bounding box center [140, 43] width 47 height 12
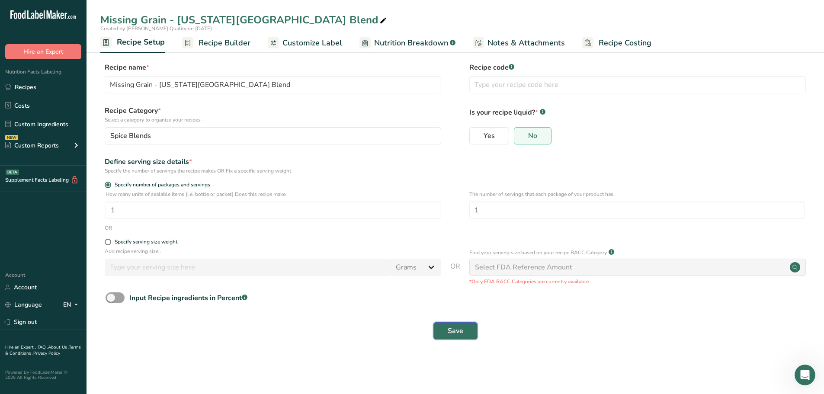
click at [459, 328] on span "Save" at bounding box center [456, 331] width 16 height 10
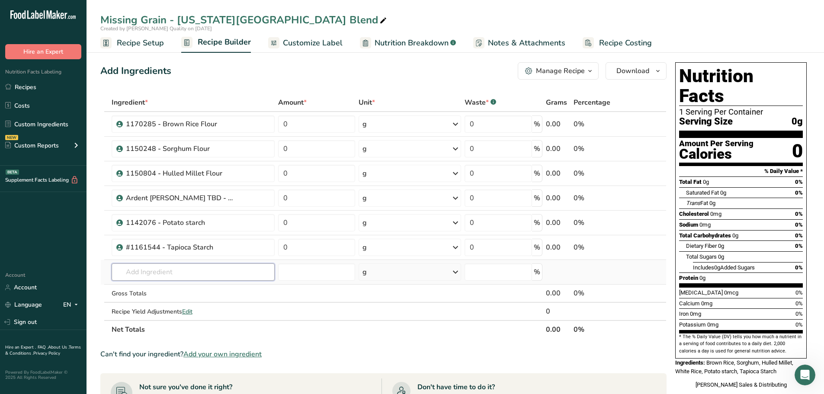
click at [189, 272] on input "text" at bounding box center [193, 271] width 163 height 17
click at [169, 275] on input "text" at bounding box center [193, 271] width 163 height 17
paste input "1140353"
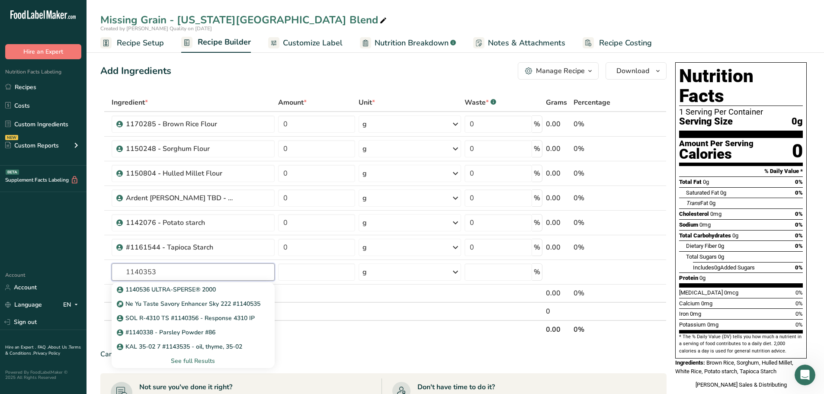
type input "1140353"
paste input "1140353"
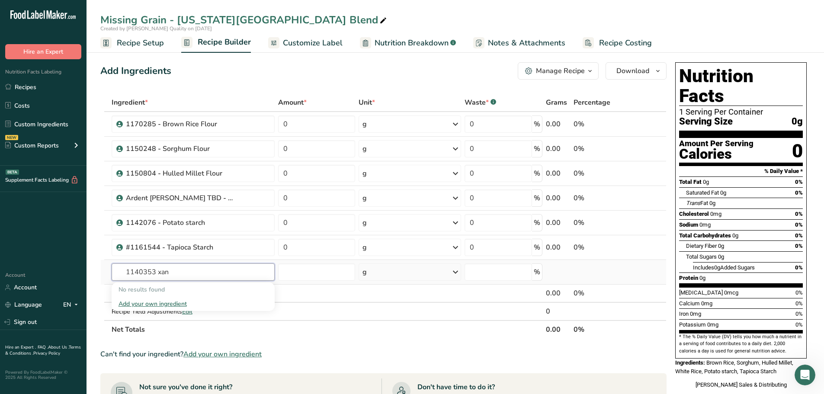
type input "1140353 xan"
click at [171, 303] on div "Add your own ingredient" at bounding box center [193, 303] width 149 height 9
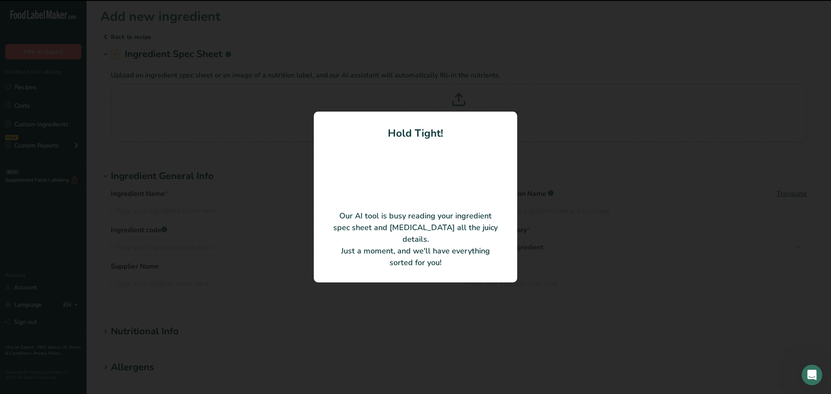
type input "GRINDSTED Xanthan 80"
type input "Danisco / IFF"
type input "A45100"
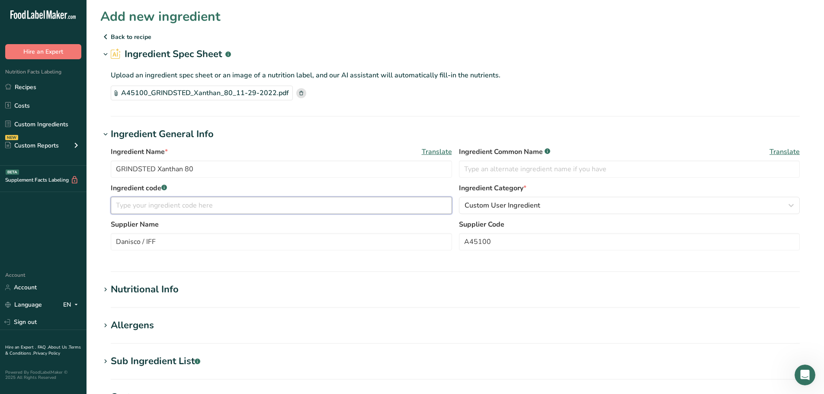
click at [125, 199] on input "text" at bounding box center [281, 205] width 341 height 17
paste input "1140353"
type input "1140353"
click at [114, 170] on input "GRINDSTED Xanthan 80" at bounding box center [281, 168] width 341 height 17
paste input "1140353"
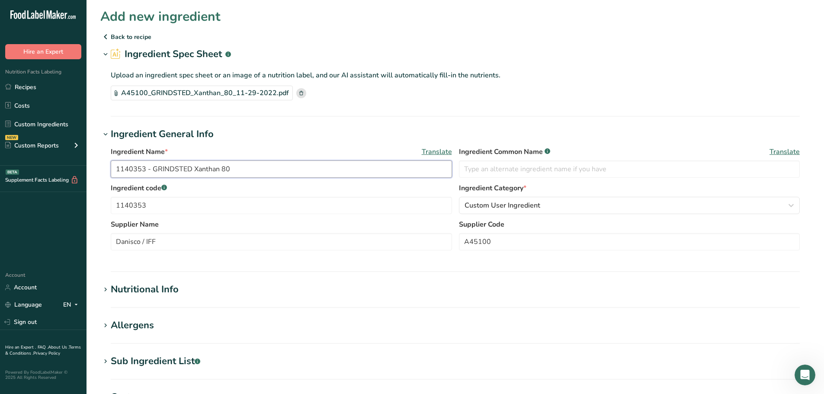
type input "1140353 - GRINDSTED Xanthan 80"
click at [484, 164] on input "text" at bounding box center [629, 168] width 341 height 17
type input "Xanthan Gum"
click at [379, 120] on section "Add new ingredient Back to recipe Ingredient Spec Sheet .a-a{fill:#347362;}.b-a…" at bounding box center [456, 300] width 738 height 600
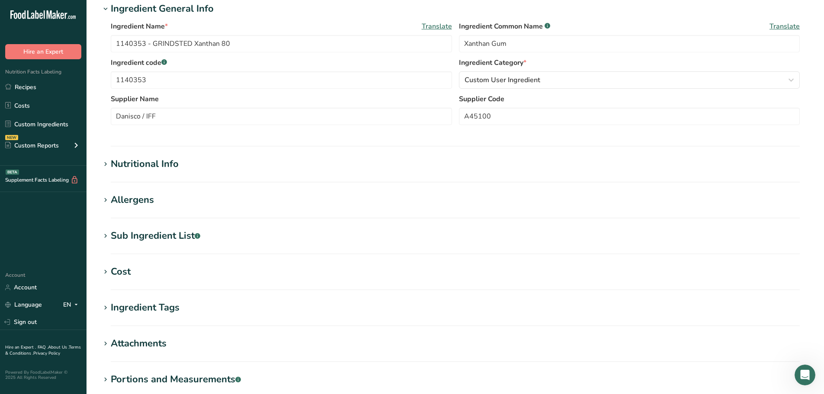
scroll to position [130, 0]
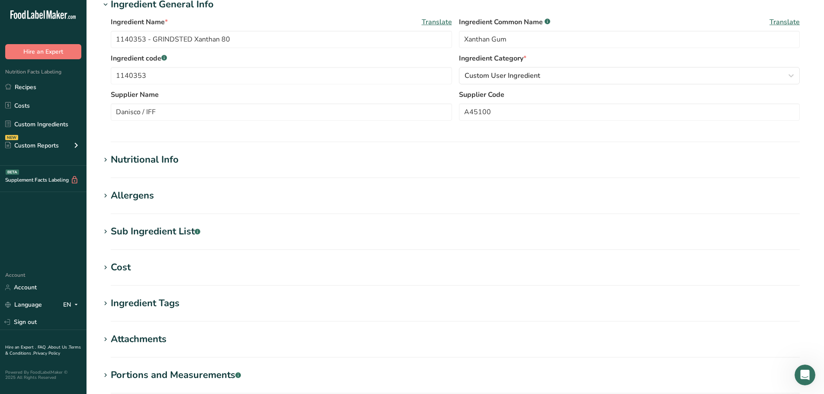
click at [132, 162] on div "Nutritional Info" at bounding box center [145, 160] width 68 height 14
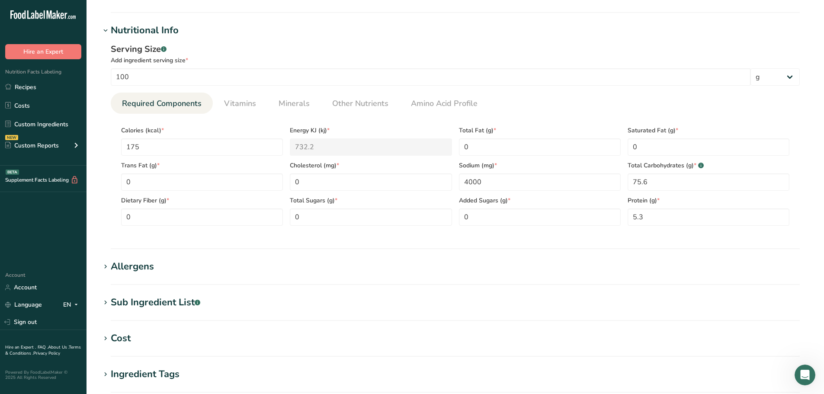
scroll to position [260, 0]
click at [173, 265] on h1 "Allergens" at bounding box center [455, 266] width 710 height 14
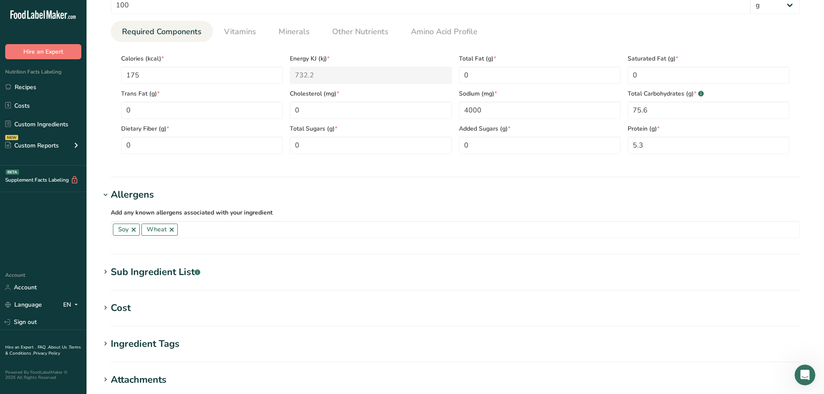
scroll to position [346, 0]
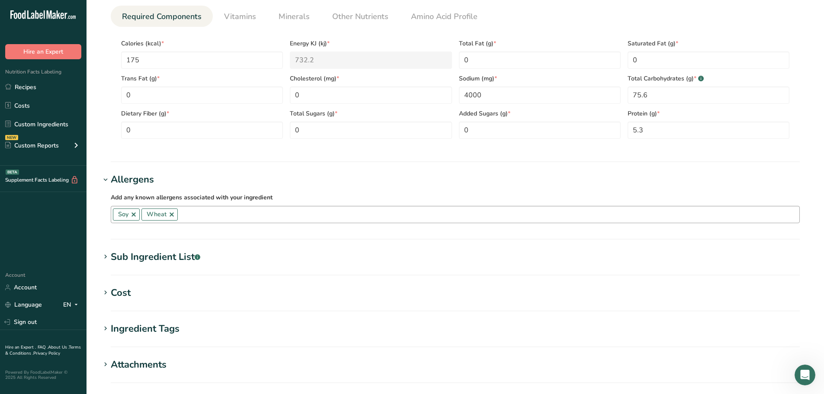
click at [132, 215] on link at bounding box center [133, 214] width 7 height 7
click at [141, 215] on link at bounding box center [143, 214] width 7 height 7
click at [196, 173] on h1 "Allergens" at bounding box center [455, 180] width 710 height 14
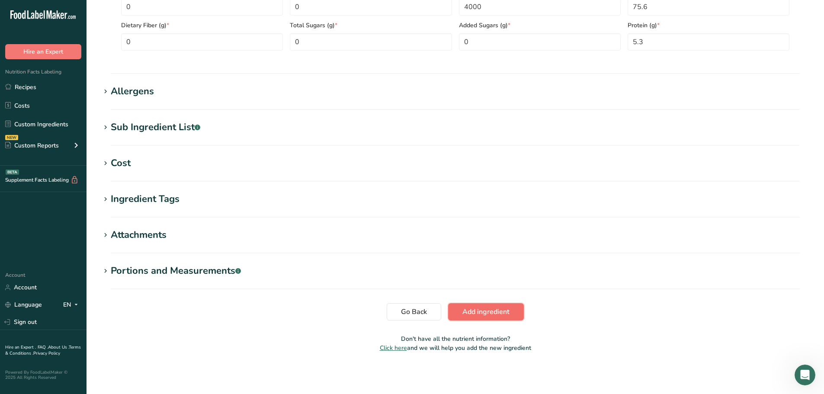
click at [479, 314] on span "Add ingredient" at bounding box center [485, 312] width 47 height 10
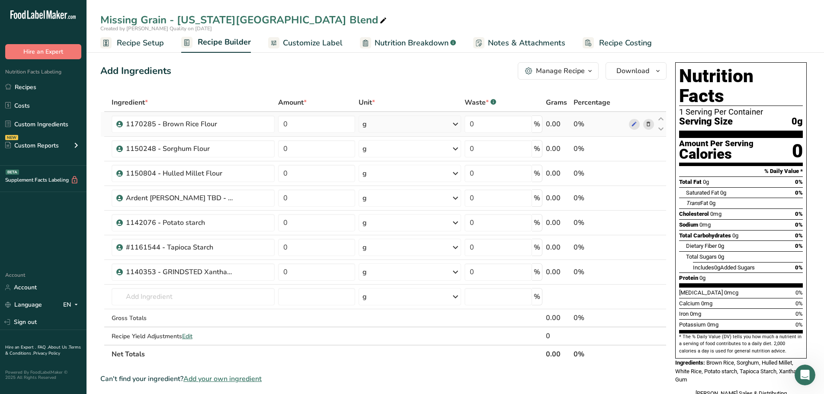
click at [609, 127] on div "0%" at bounding box center [600, 124] width 52 height 10
drag, startPoint x: 292, startPoint y: 125, endPoint x: 277, endPoint y: 126, distance: 14.7
click at [259, 125] on tr "1170285 - Brown Rice Flour 0 g Weight Units g kg mg See more Volume Units l Vol…" at bounding box center [383, 124] width 565 height 25
type input "19"
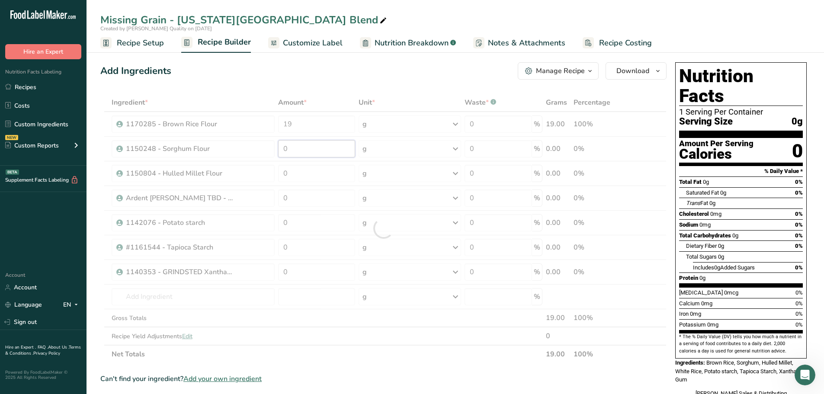
drag, startPoint x: 289, startPoint y: 149, endPoint x: 276, endPoint y: 150, distance: 13.0
click at [277, 150] on div "Ingredient * Amount * Unit * Waste * .a-a{fill:#347362;}.b-a{fill:#fff;} Grams …" at bounding box center [383, 228] width 566 height 270
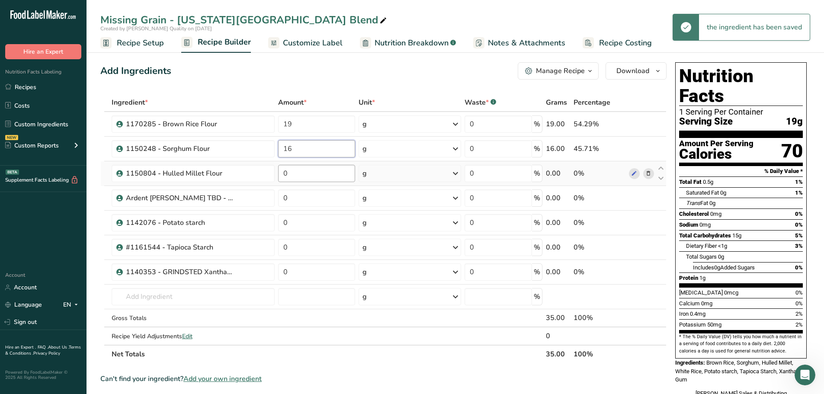
type input "16"
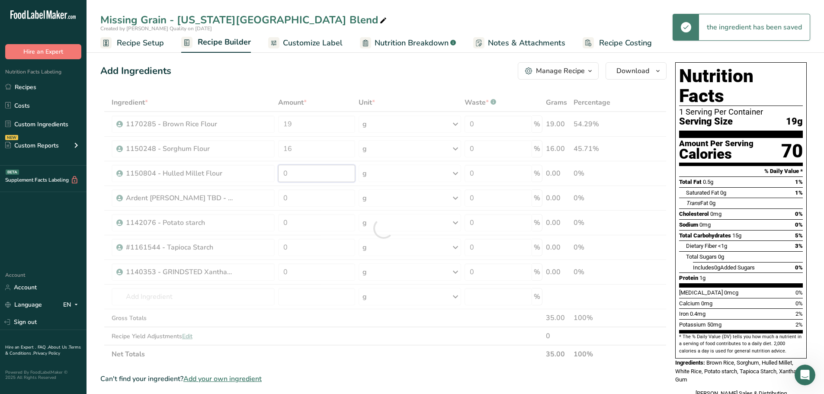
drag, startPoint x: 289, startPoint y: 173, endPoint x: 275, endPoint y: 174, distance: 13.9
click at [276, 174] on div "Ingredient * Amount * Unit * Waste * .a-a{fill:#347362;}.b-a{fill:#fff;} Grams …" at bounding box center [383, 228] width 566 height 270
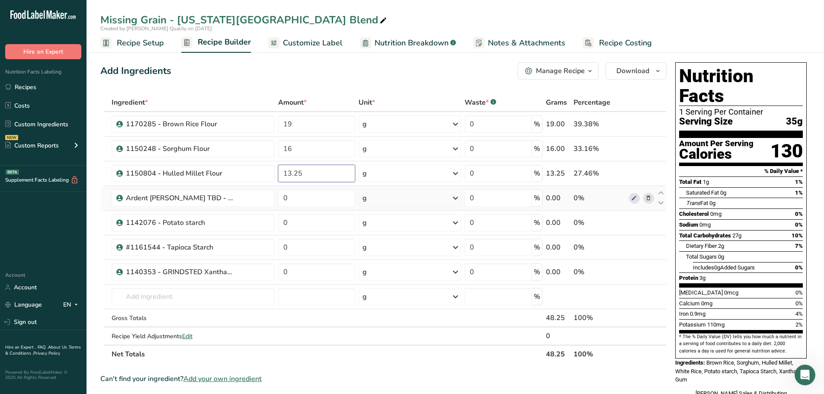
type input "13.25"
click at [280, 208] on div "Ingredient * Amount * Unit * Waste * .a-a{fill:#347362;}.b-a{fill:#fff;} Grams …" at bounding box center [383, 228] width 566 height 270
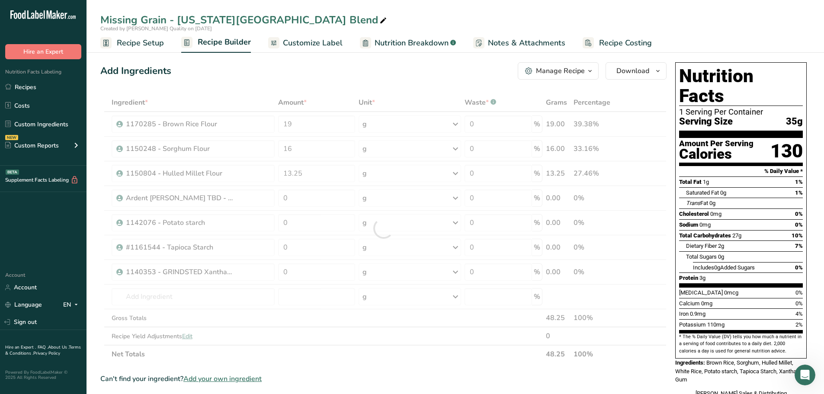
click at [289, 197] on div at bounding box center [383, 228] width 566 height 270
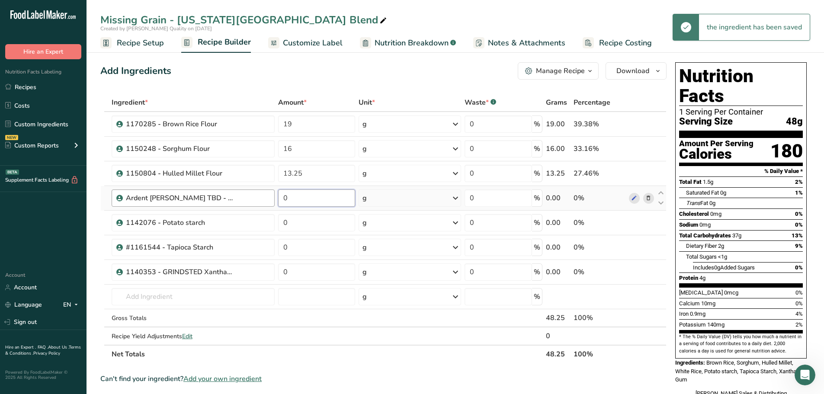
drag, startPoint x: 280, startPoint y: 197, endPoint x: 266, endPoint y: 195, distance: 13.6
click at [267, 195] on tr "Ardent Mills TBD - White Rice 0 g Weight Units g kg mg See more Volume Units l …" at bounding box center [383, 198] width 565 height 25
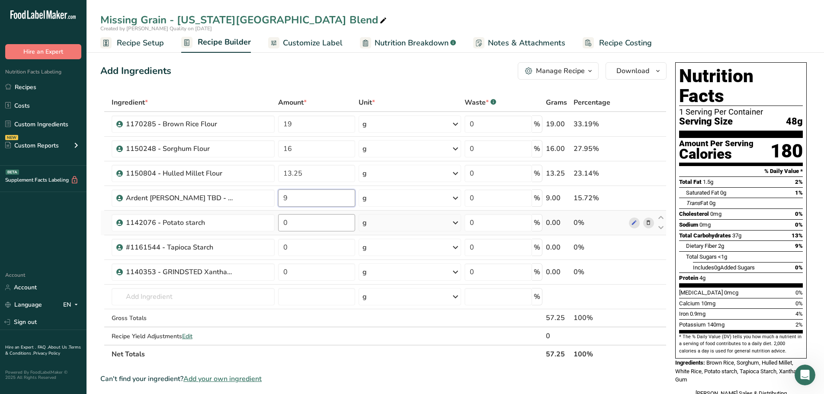
type input "9"
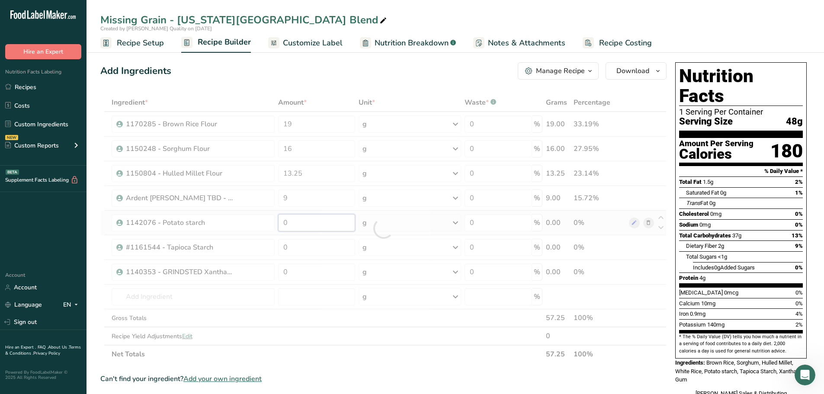
click at [295, 226] on div "Ingredient * Amount * Unit * Waste * .a-a{fill:#347362;}.b-a{fill:#fff;} Grams …" at bounding box center [383, 228] width 566 height 270
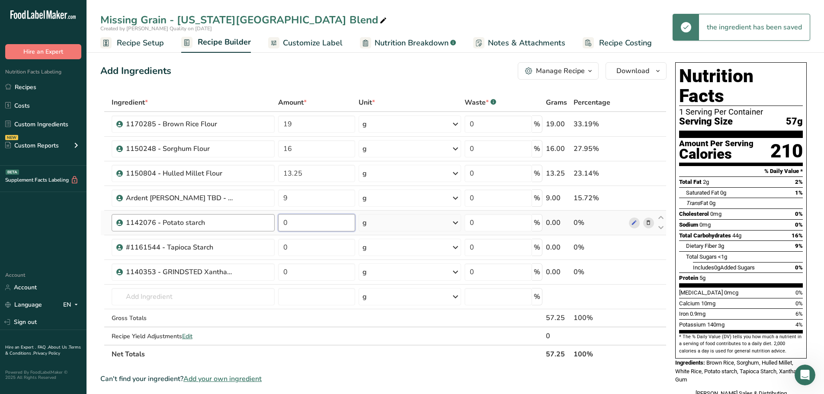
drag, startPoint x: 293, startPoint y: 226, endPoint x: 258, endPoint y: 222, distance: 35.3
click at [259, 222] on tr "1142076 - Potato starch 0 g Weight Units g kg mg See more Volume Units l Volume…" at bounding box center [383, 223] width 565 height 25
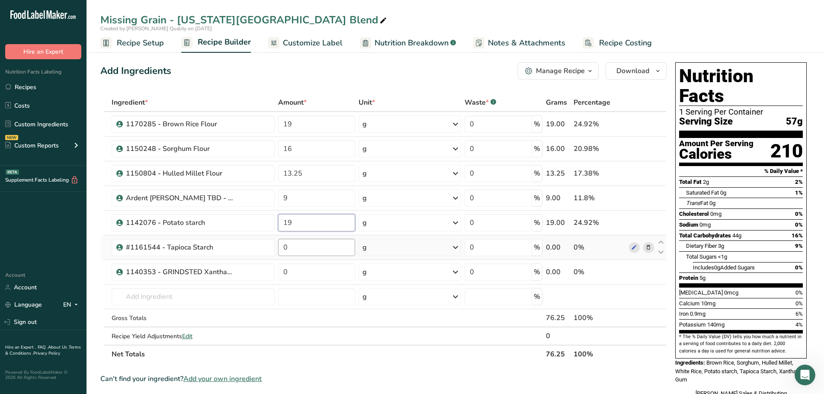
type input "19"
click at [293, 240] on div "Ingredient * Amount * Unit * Waste * .a-a{fill:#347362;}.b-a{fill:#fff;} Grams …" at bounding box center [383, 228] width 566 height 270
drag, startPoint x: 281, startPoint y: 247, endPoint x: 271, endPoint y: 247, distance: 10.4
click at [271, 247] on tr "#1161544 - Tapioca Starch 0 g Weight Units g kg mg See more Volume Units l Volu…" at bounding box center [383, 247] width 565 height 25
type input "19"
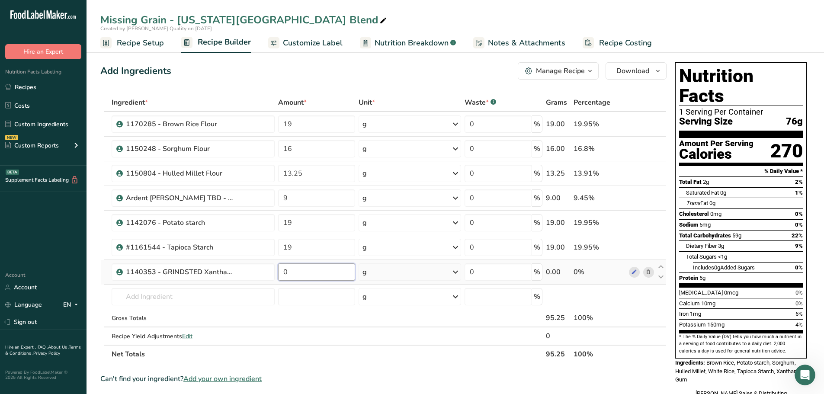
click at [301, 266] on div "Ingredient * Amount * Unit * Waste * .a-a{fill:#347362;}.b-a{fill:#fff;} Grams …" at bounding box center [383, 228] width 566 height 270
drag, startPoint x: 290, startPoint y: 270, endPoint x: 269, endPoint y: 270, distance: 21.2
click at [269, 270] on tr "1140353 - GRINDSTED Xanthan 80 0 g Weight Units g kg mg See more Volume Units l…" at bounding box center [383, 272] width 565 height 25
type input "4.75"
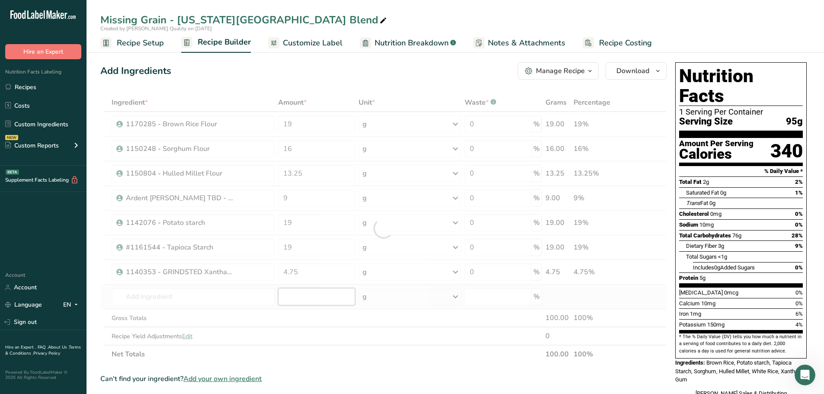
click at [342, 302] on div "Ingredient * Amount * Unit * Waste * .a-a{fill:#347362;}.b-a{fill:#fff;} Grams …" at bounding box center [383, 228] width 566 height 270
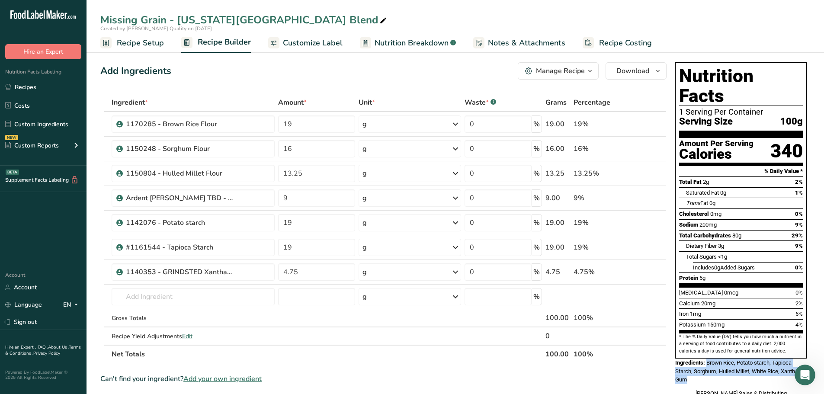
drag, startPoint x: 708, startPoint y: 345, endPoint x: 754, endPoint y: 359, distance: 48.7
click at [754, 359] on div "Ingredients: Brown Rice, Potato starch, Tapioca Starch, Sorghum, Hulled Millet,…" at bounding box center [741, 372] width 132 height 26
copy span "Brown Rice, Potato starch, Tapioca Starch, Sorghum, Hulled Millet, White Rice, …"
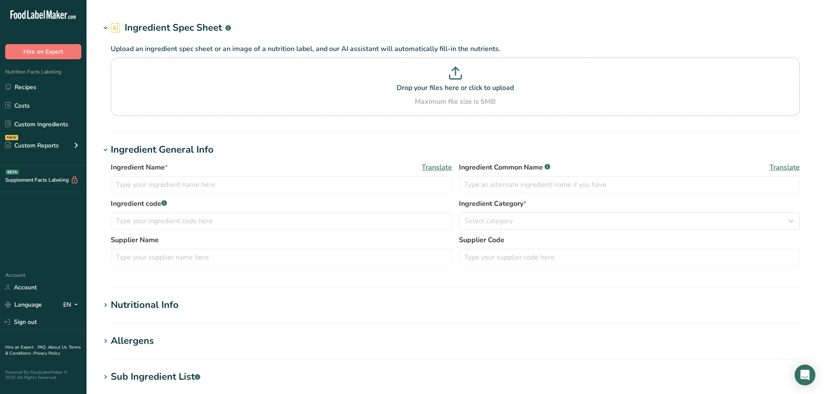
type input "Brown Rice Flour"
type input "Brown Rice"
type input "1170285"
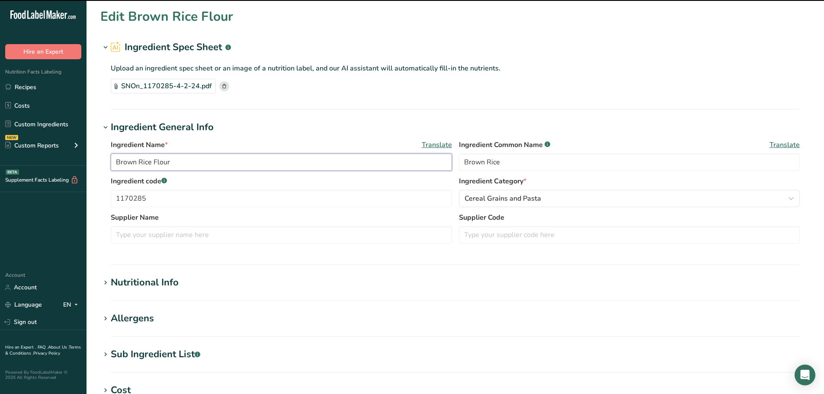
click at [115, 165] on input "Brown Rice Flour" at bounding box center [281, 162] width 341 height 17
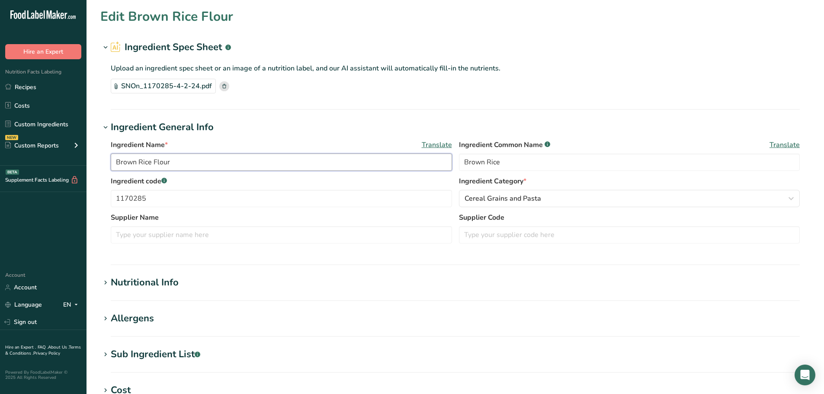
paste input "1170285"
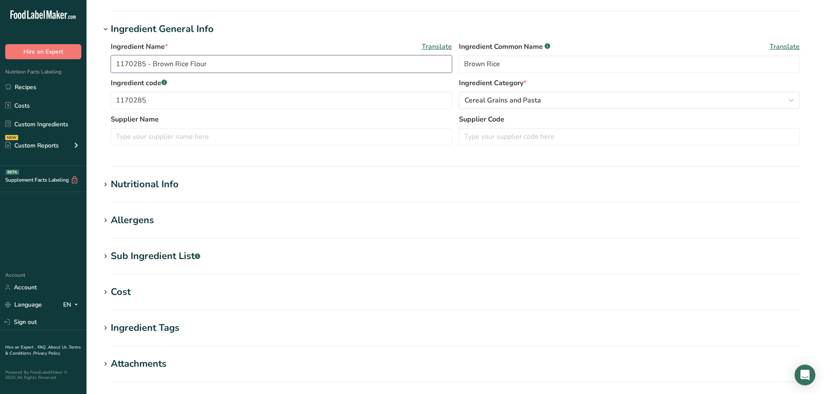
scroll to position [173, 0]
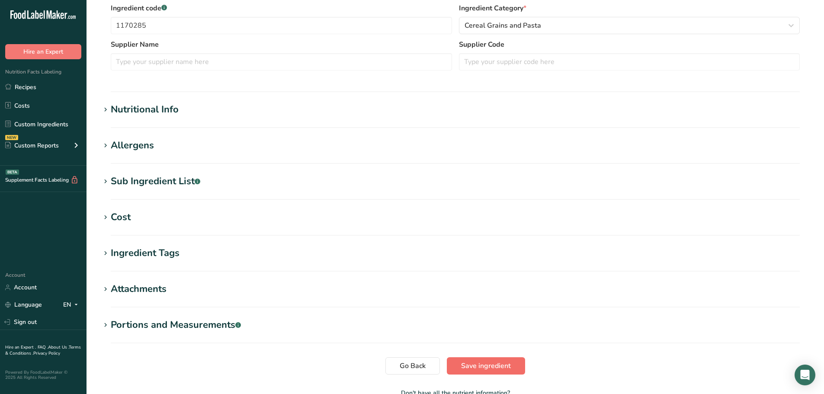
type input "1170285 - Brown Rice Flour"
click at [486, 364] on span "Save ingredient" at bounding box center [486, 366] width 50 height 10
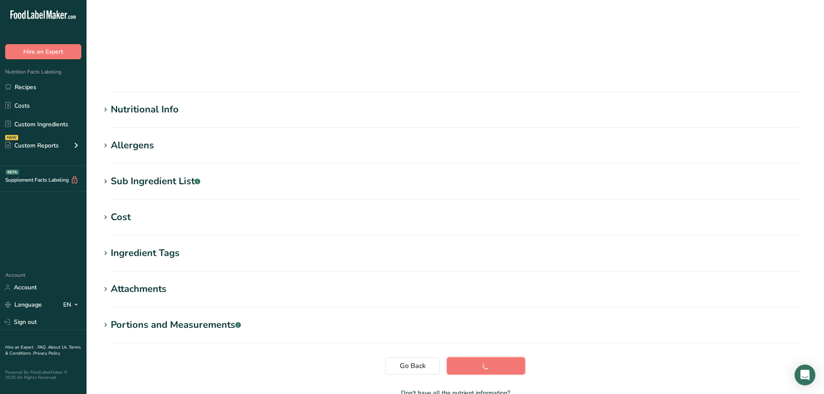
scroll to position [64, 0]
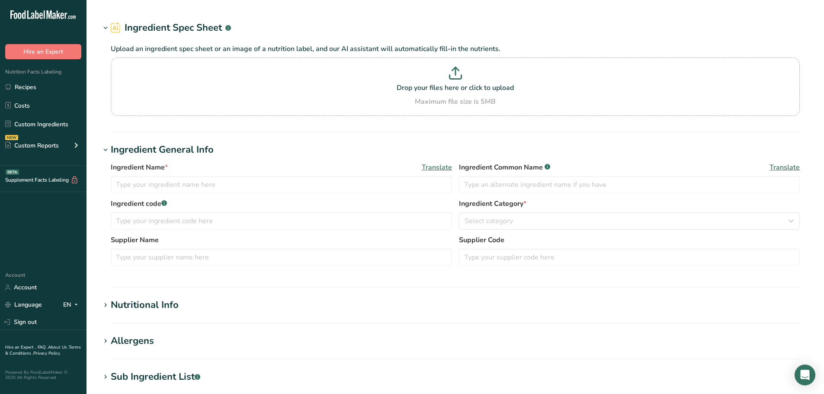
type input "Sorghum Flour"
type input "Sorghum"
type input "1150248"
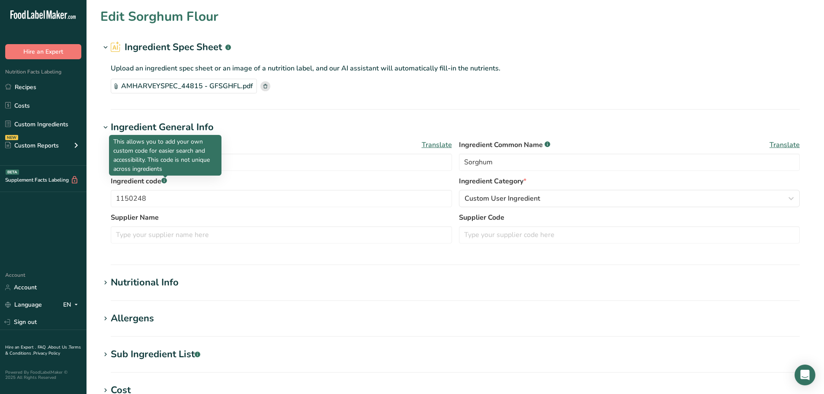
click at [115, 162] on p "This allows you to add your own custom code for easier search and accessibility…" at bounding box center [165, 155] width 104 height 36
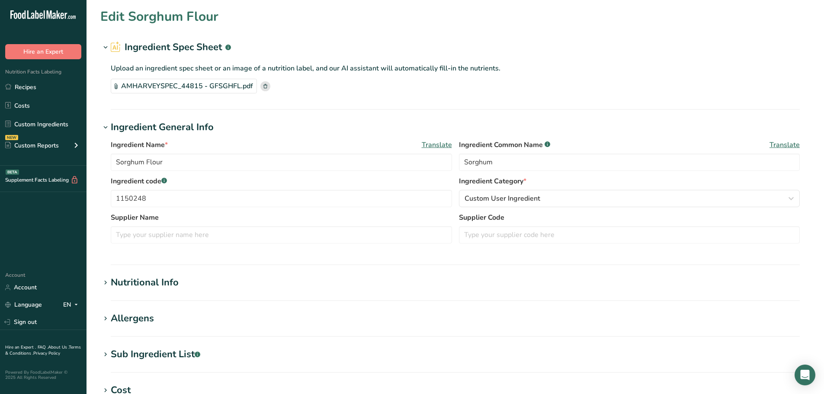
click at [92, 169] on section "Edit Sorghum Flour Ingredient Spec Sheet .a-a{fill:#347362;}.b-a{fill:#fff;} Up…" at bounding box center [456, 297] width 738 height 594
click at [118, 164] on input "Sorghum Flour" at bounding box center [281, 162] width 341 height 17
click at [117, 164] on input "Sorghum Flour" at bounding box center [281, 162] width 341 height 17
paste input "1150248"
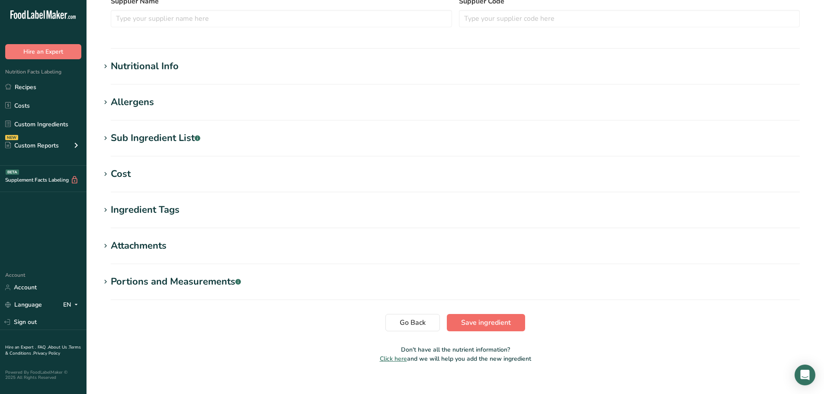
type input "1150248 - Sorghum Flour"
click at [472, 327] on span "Save ingredient" at bounding box center [486, 323] width 50 height 10
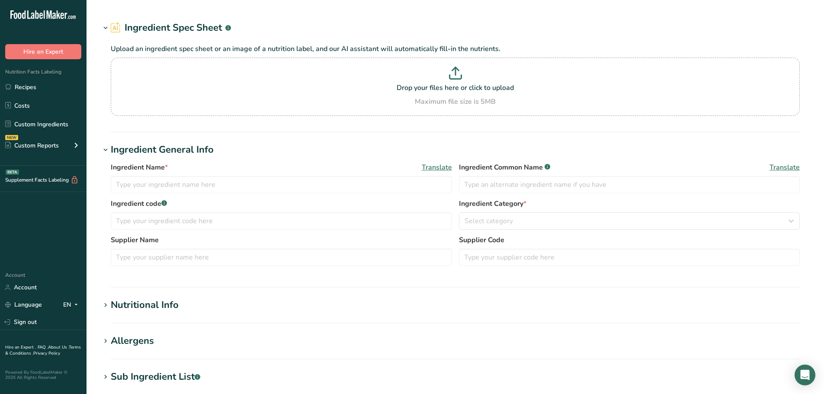
type input "Hulled Millet Flour"
type input "Hulled Millet"
type input "1150804"
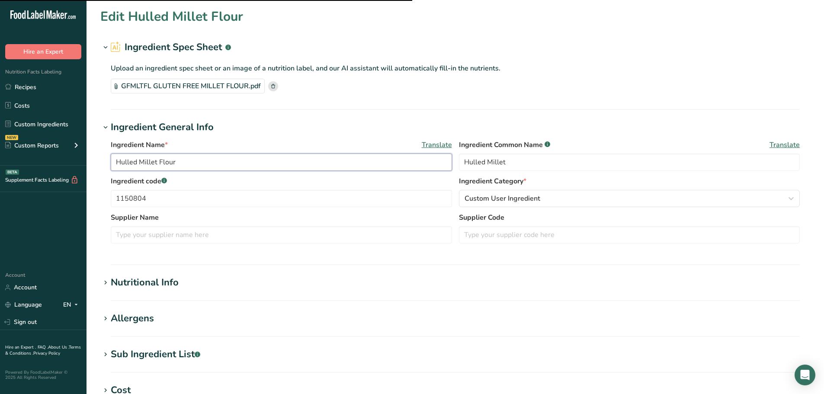
click at [116, 160] on input "Hulled Millet Flour" at bounding box center [281, 162] width 341 height 17
paste input "1150804"
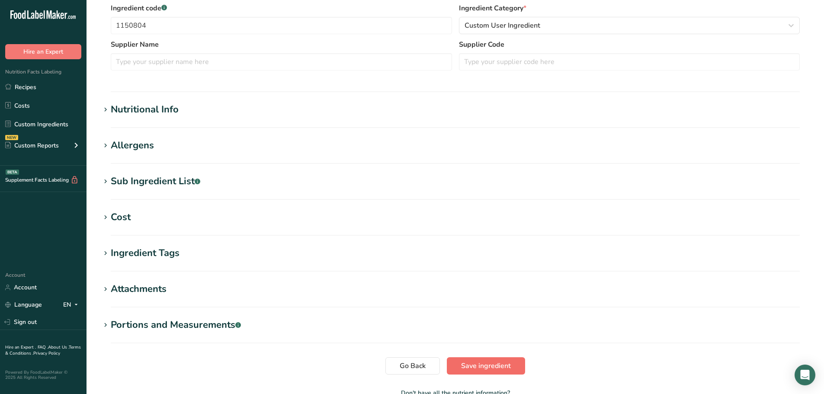
type input "1150804 - Hulled Millet Flour"
click at [472, 366] on span "Save ingredient" at bounding box center [486, 366] width 50 height 10
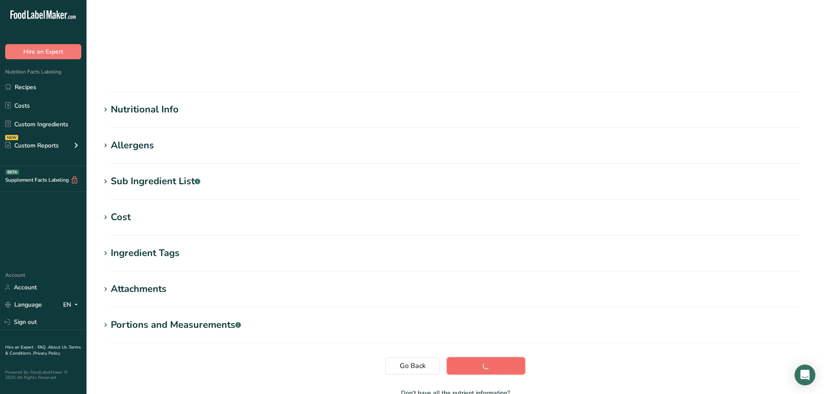
scroll to position [64, 0]
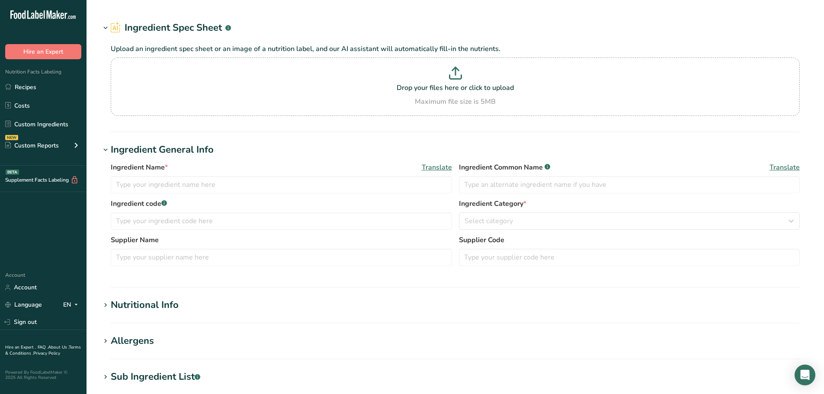
type input "Potato starch"
type input "1142076"
type input "Meelunie America, Inc."
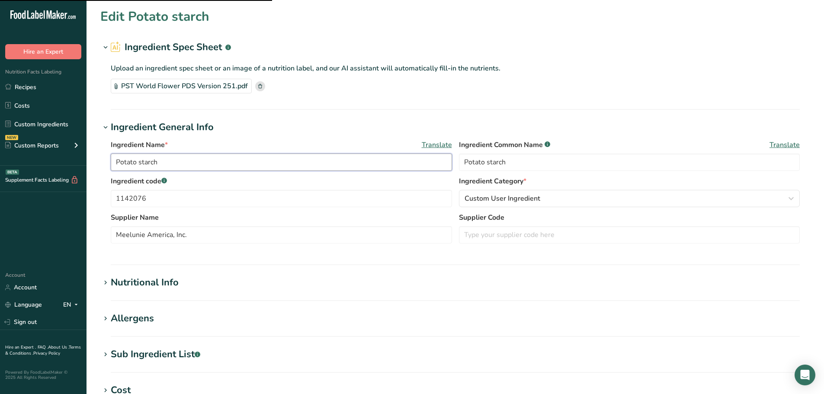
click at [114, 160] on input "Potato starch" at bounding box center [281, 162] width 341 height 17
paste input "1142076"
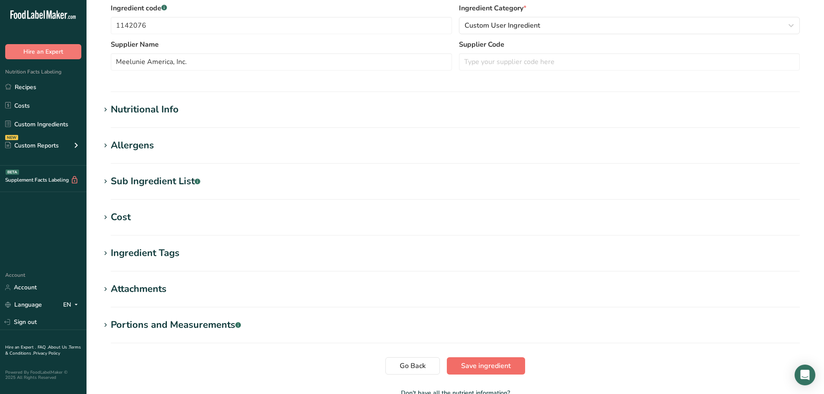
type input "1142076 - Potato starch"
click at [464, 364] on span "Save ingredient" at bounding box center [486, 366] width 50 height 10
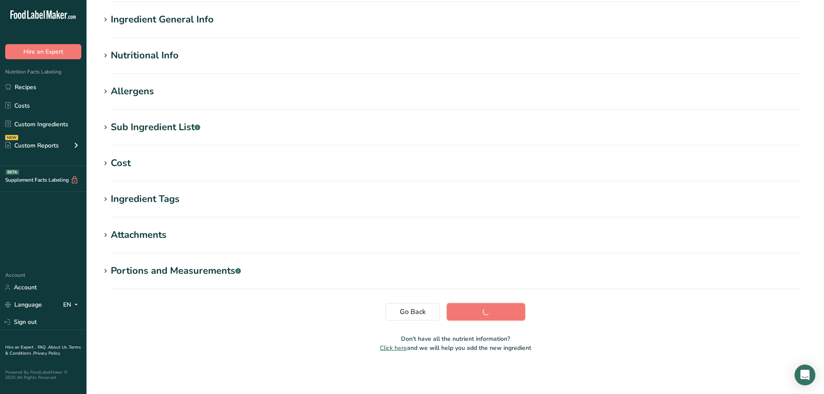
scroll to position [64, 0]
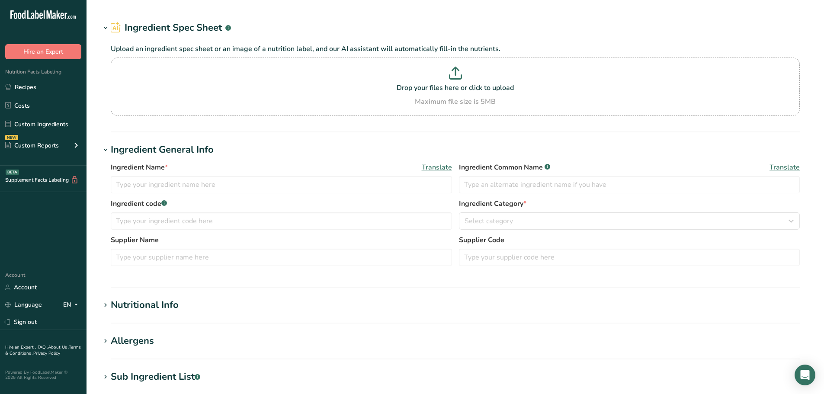
type input "White Rice"
type input "Ardent [PERSON_NAME] Gluten Free White Rice GFWRCFL (need updated Sage number)"
type input "Ardent [PERSON_NAME]"
type input "GFWRCFL"
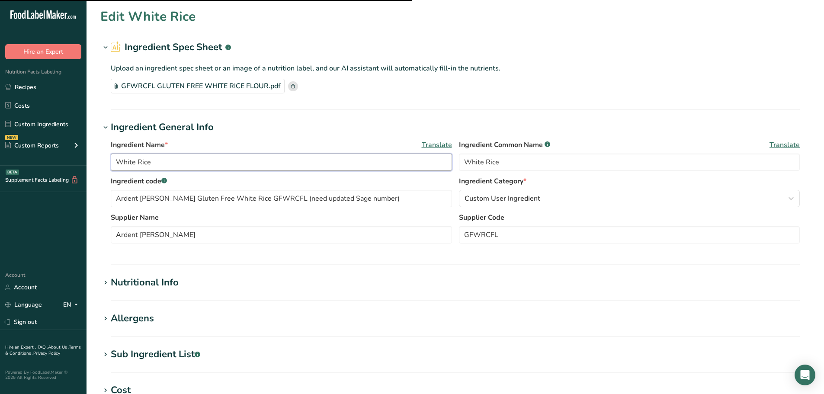
click at [117, 159] on input "White Rice" at bounding box center [281, 162] width 341 height 17
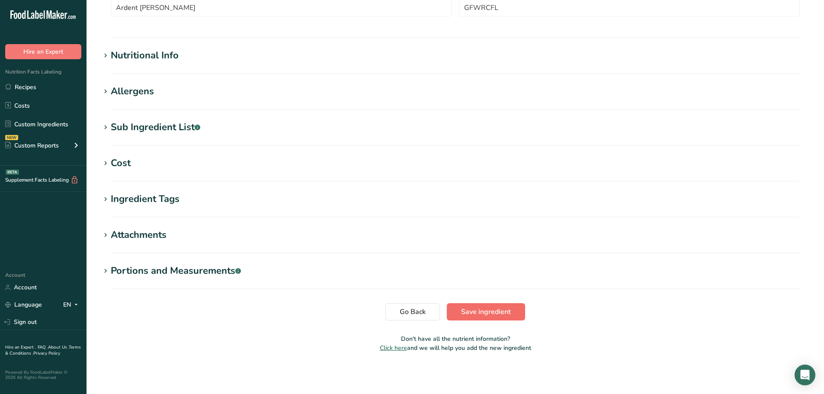
type input "Ardent [PERSON_NAME] TBD - White Rice"
click at [490, 317] on button "Save ingredient" at bounding box center [486, 311] width 78 height 17
